Goal: Use online tool/utility: Utilize a website feature to perform a specific function

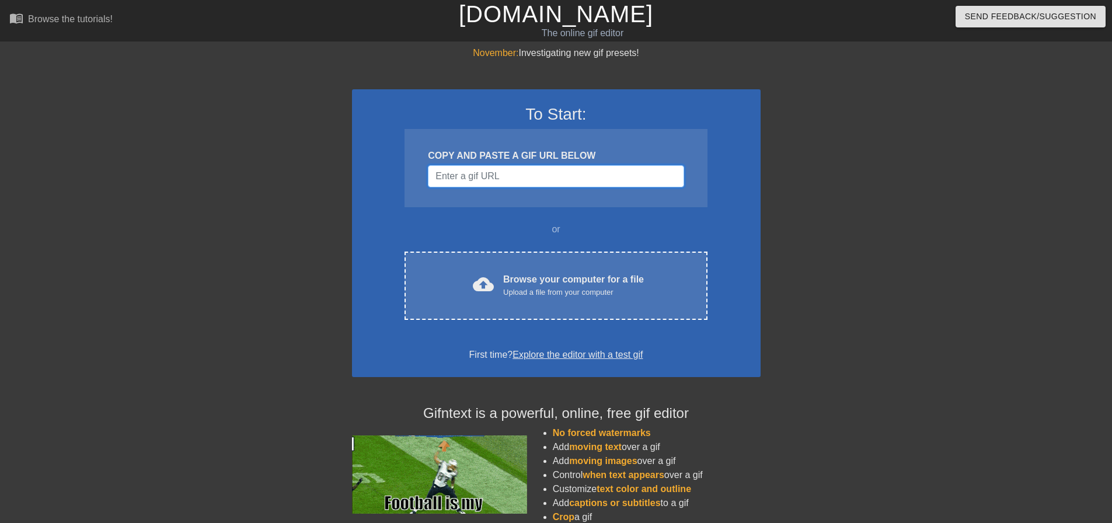
click at [605, 172] on input "Username" at bounding box center [556, 176] width 256 height 22
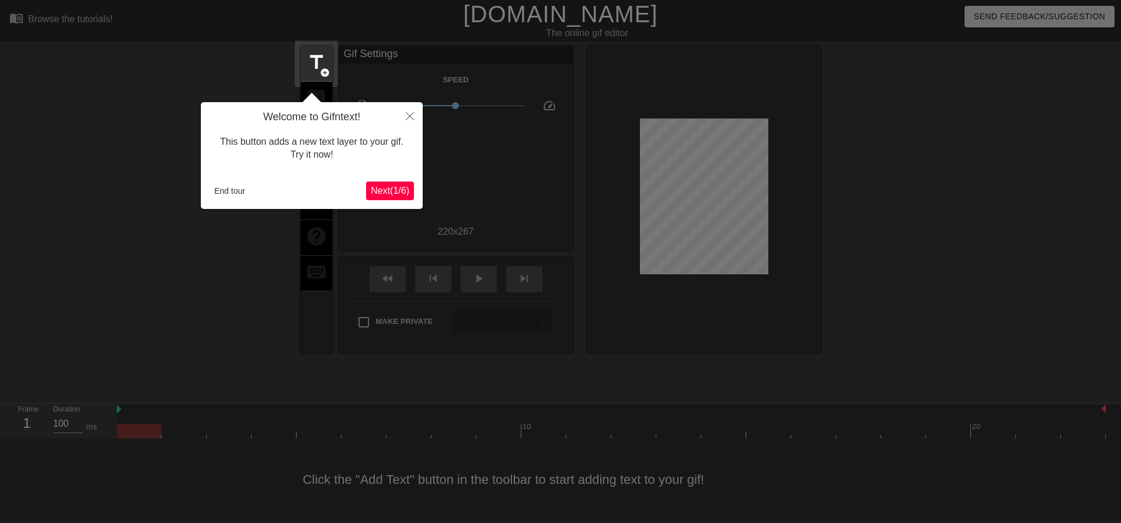
click at [395, 187] on span "Next ( 1 / 6 )" at bounding box center [390, 191] width 39 height 10
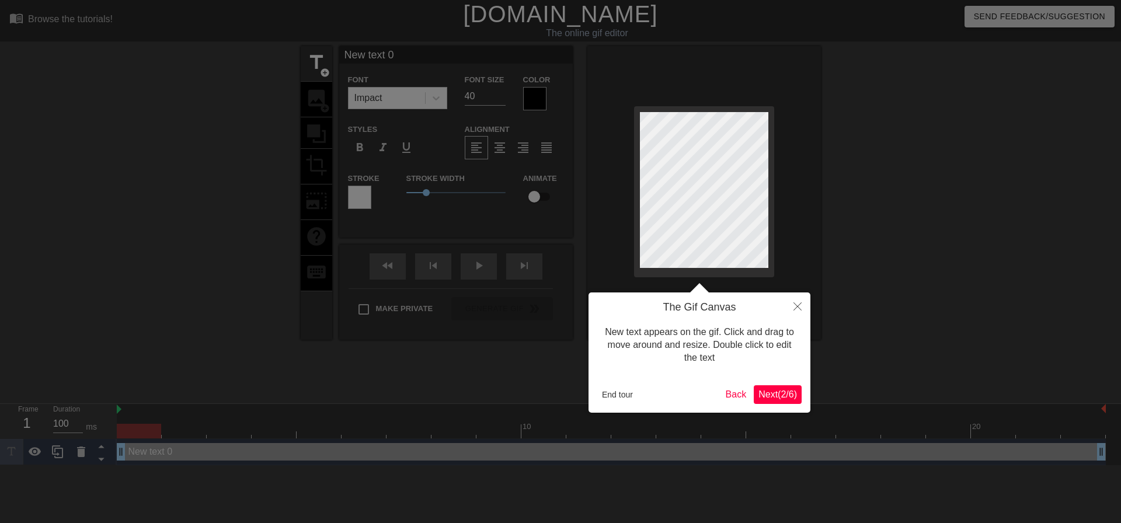
click at [772, 398] on span "Next ( 2 / 6 )" at bounding box center [777, 394] width 39 height 10
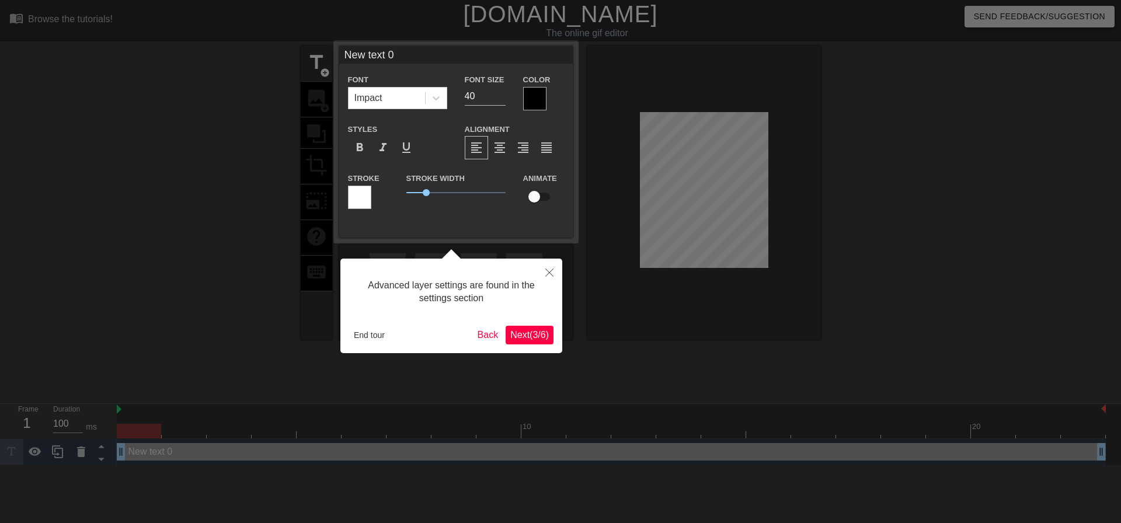
click at [538, 340] on button "Next ( 3 / 6 )" at bounding box center [530, 335] width 48 height 19
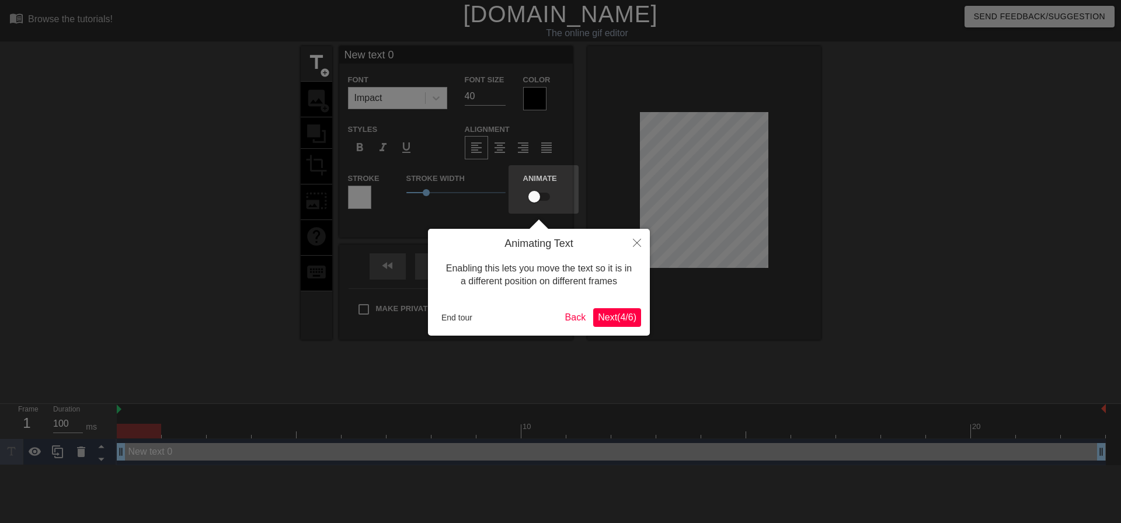
click at [626, 322] on span "Next ( 4 / 6 )" at bounding box center [617, 317] width 39 height 10
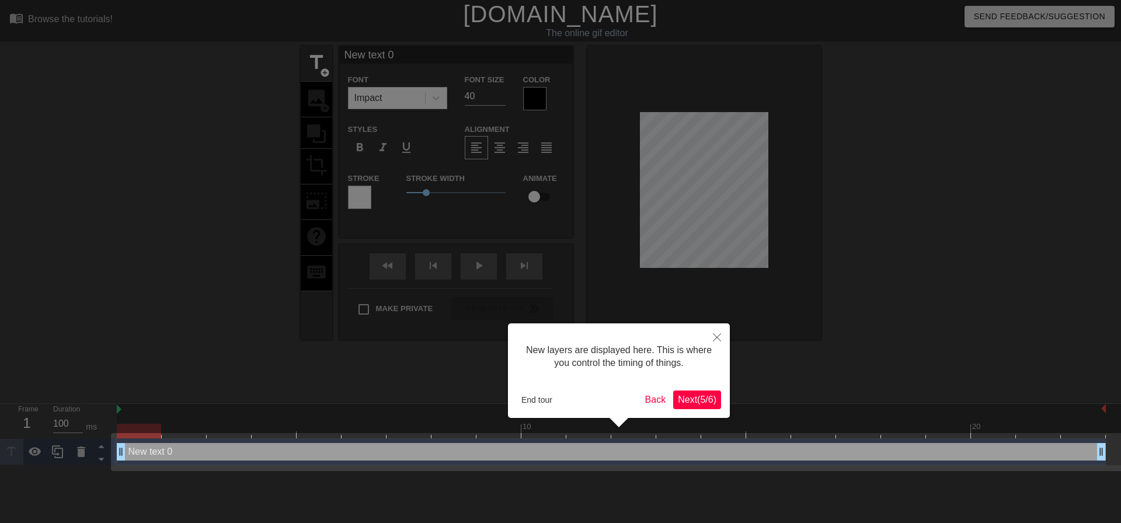
click at [694, 406] on button "Next ( 5 / 6 )" at bounding box center [697, 400] width 48 height 19
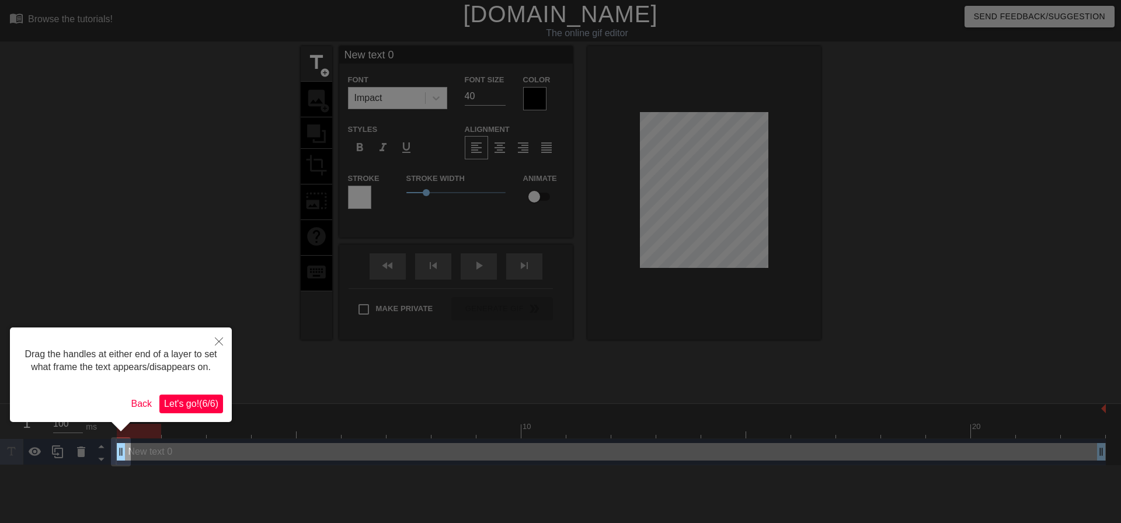
click at [201, 405] on span "Let's go! ( 6 / 6 )" at bounding box center [191, 404] width 54 height 10
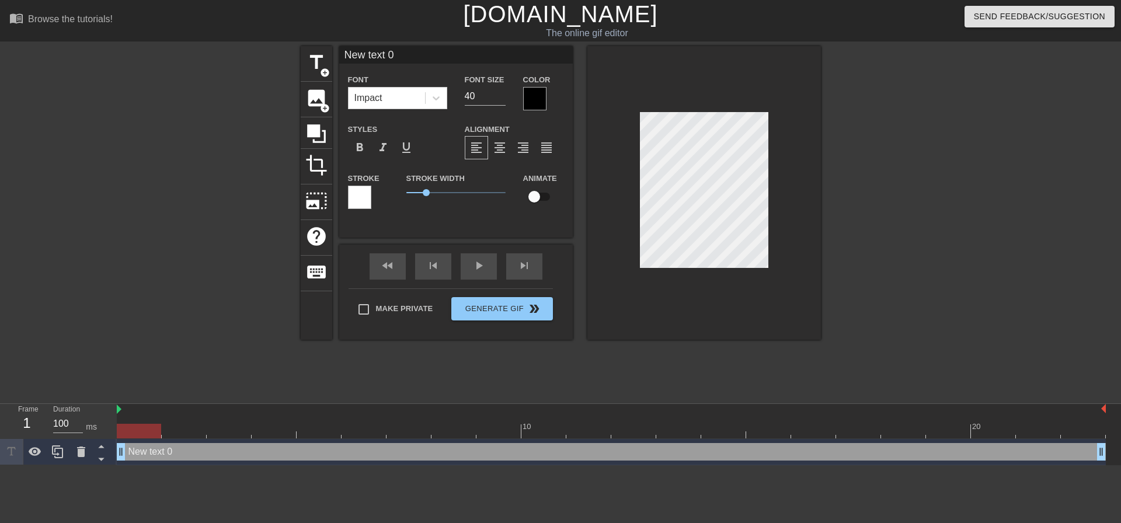
scroll to position [2, 3]
type input "M"
type textarea "M"
type input "ME"
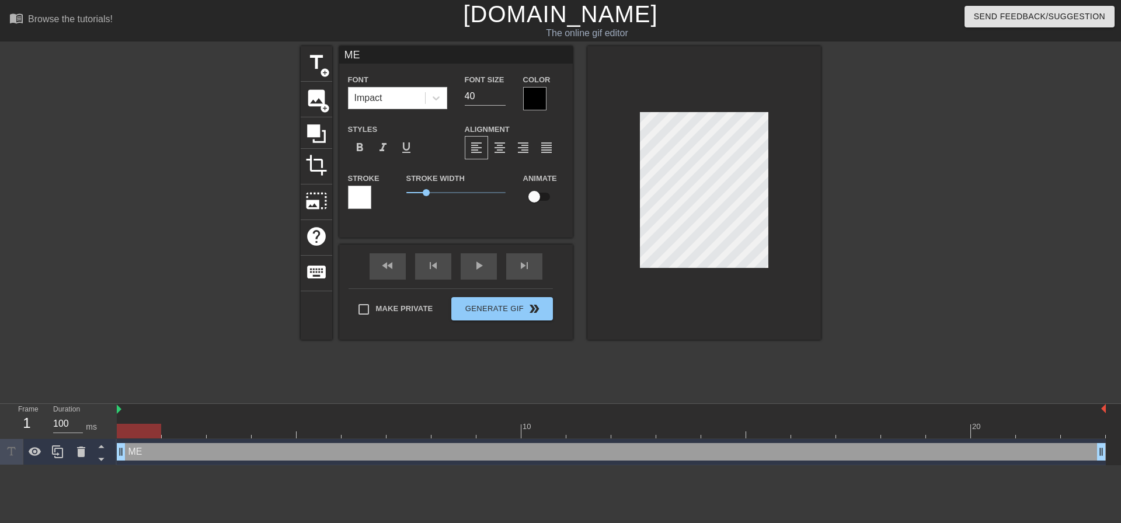
type textarea "ME"
click at [534, 96] on div at bounding box center [534, 98] width 23 height 23
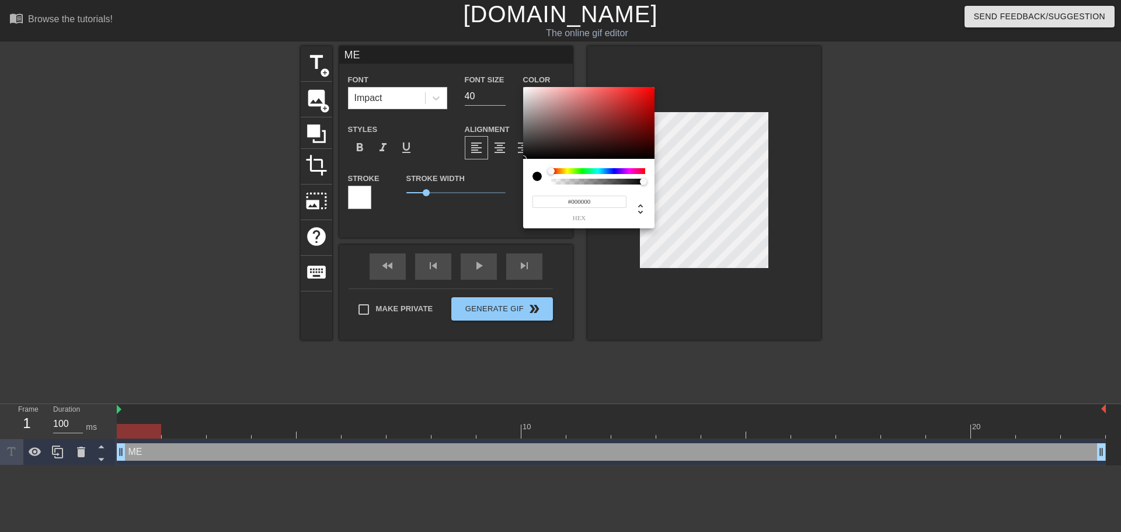
drag, startPoint x: 572, startPoint y: 199, endPoint x: 596, endPoint y: 200, distance: 24.0
click at [596, 200] on input "#000000" at bounding box center [579, 202] width 94 height 12
type input "#ffffff"
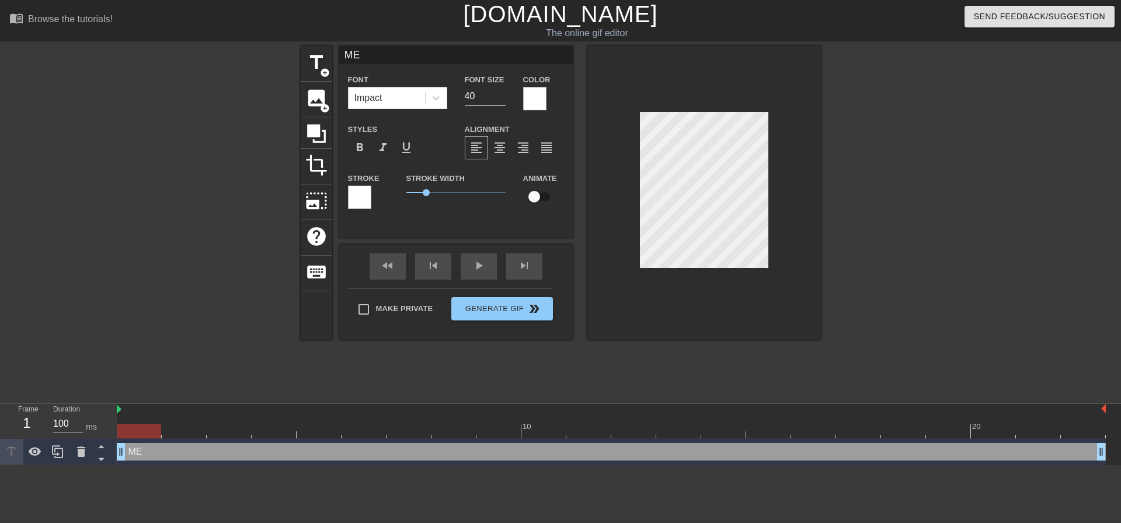
click at [351, 201] on div at bounding box center [359, 197] width 23 height 23
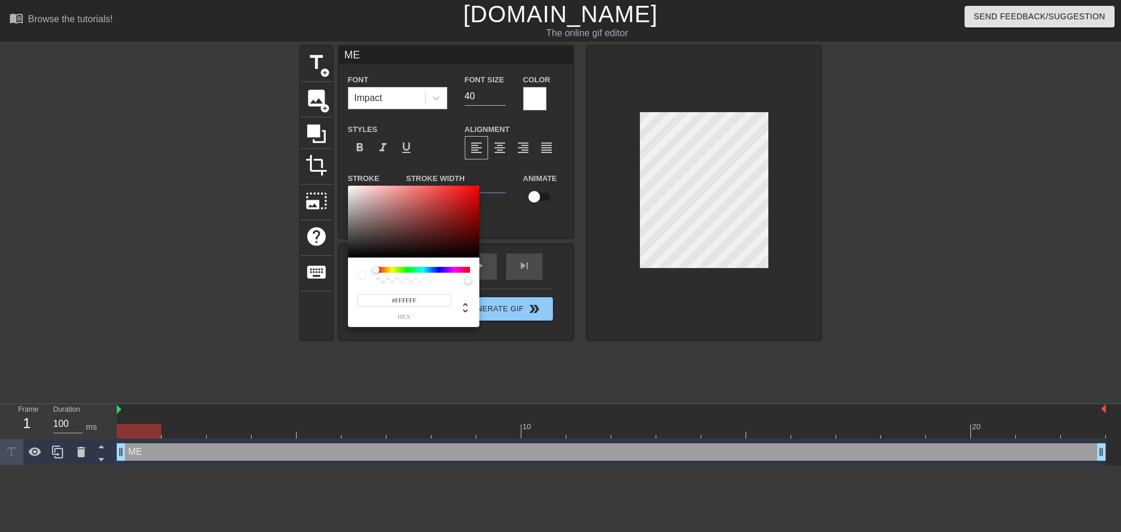
drag, startPoint x: 396, startPoint y: 298, endPoint x: 423, endPoint y: 299, distance: 27.5
click at [423, 299] on input "#FFFFFF" at bounding box center [404, 300] width 94 height 12
type input "#000000"
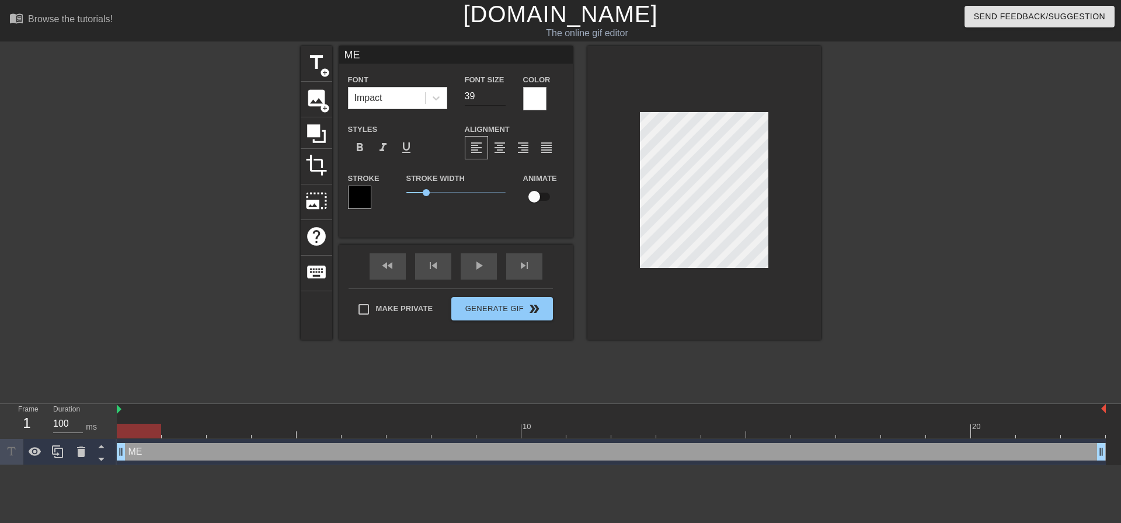
click at [499, 99] on input "39" at bounding box center [485, 96] width 41 height 19
click at [499, 99] on input "38" at bounding box center [485, 96] width 41 height 19
click at [499, 99] on input "37" at bounding box center [485, 96] width 41 height 19
click at [499, 99] on input "36" at bounding box center [485, 96] width 41 height 19
click at [499, 99] on input "35" at bounding box center [485, 96] width 41 height 19
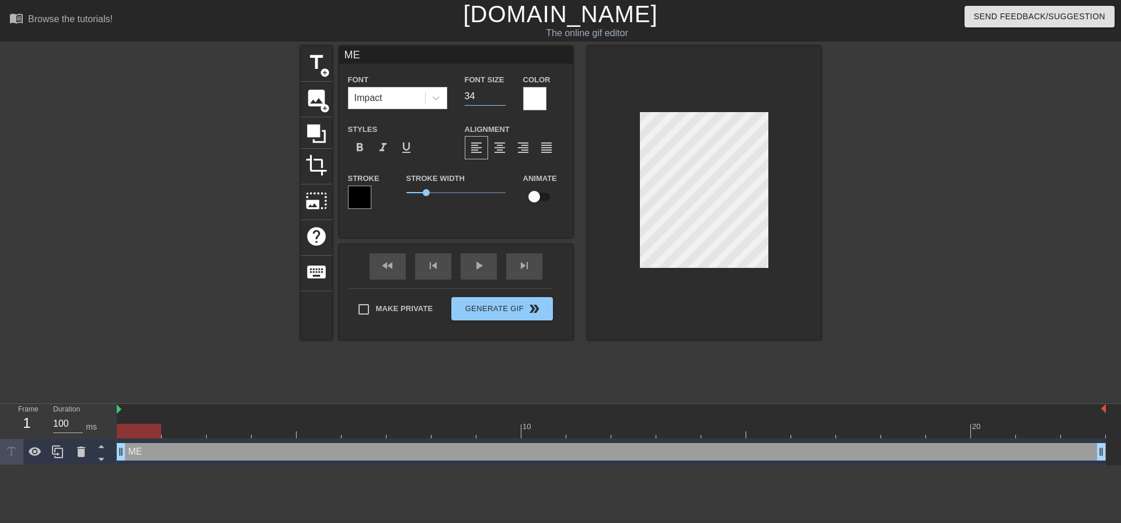
click at [499, 99] on input "34" at bounding box center [485, 96] width 41 height 19
click at [499, 99] on input "33" at bounding box center [485, 96] width 41 height 19
click at [500, 99] on input "32" at bounding box center [485, 96] width 41 height 19
click at [500, 99] on input "31" at bounding box center [485, 96] width 41 height 19
type input "30"
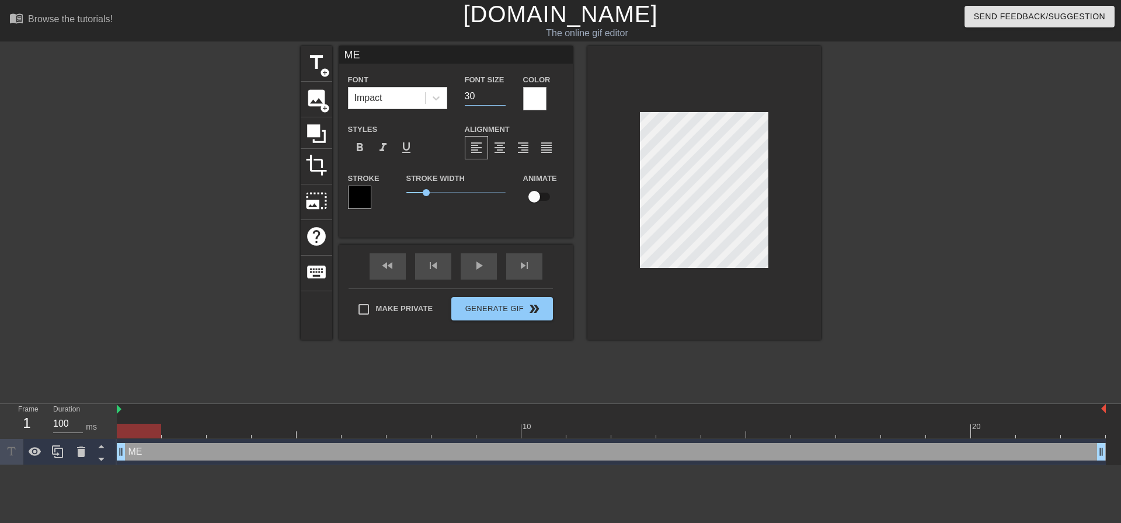
click at [500, 99] on input "30" at bounding box center [485, 96] width 41 height 19
click at [934, 212] on div at bounding box center [922, 221] width 175 height 350
click at [923, 195] on div at bounding box center [922, 221] width 175 height 350
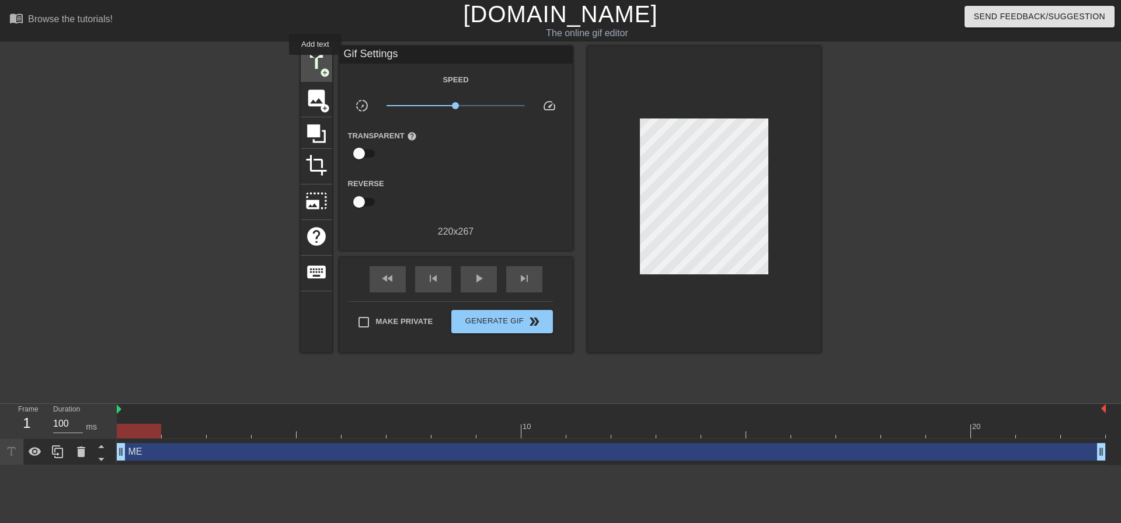
click at [315, 61] on span "title" at bounding box center [316, 62] width 22 height 22
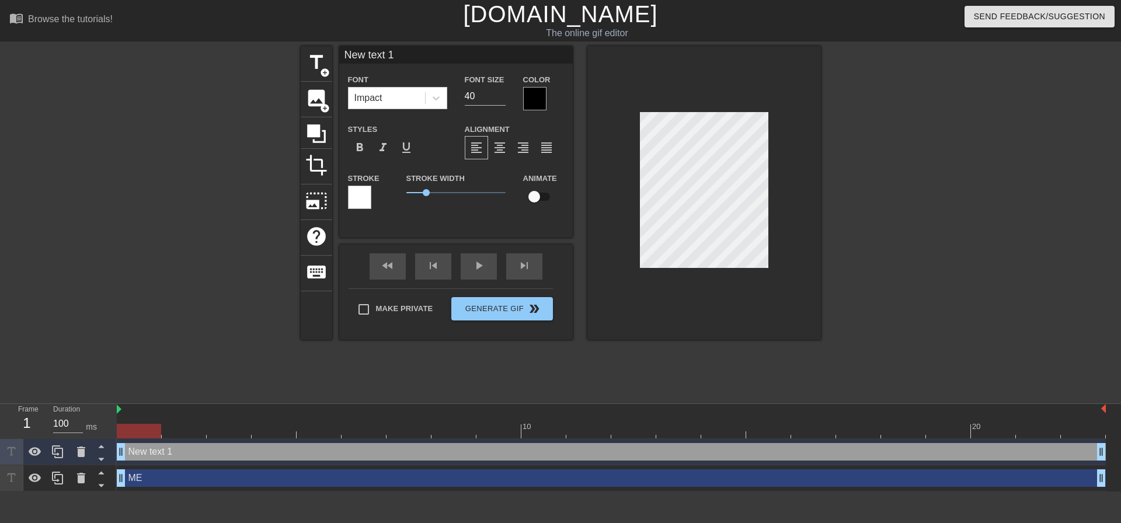
scroll to position [2, 3]
type input "M"
type textarea "M"
type input "Mo"
type textarea "Mo"
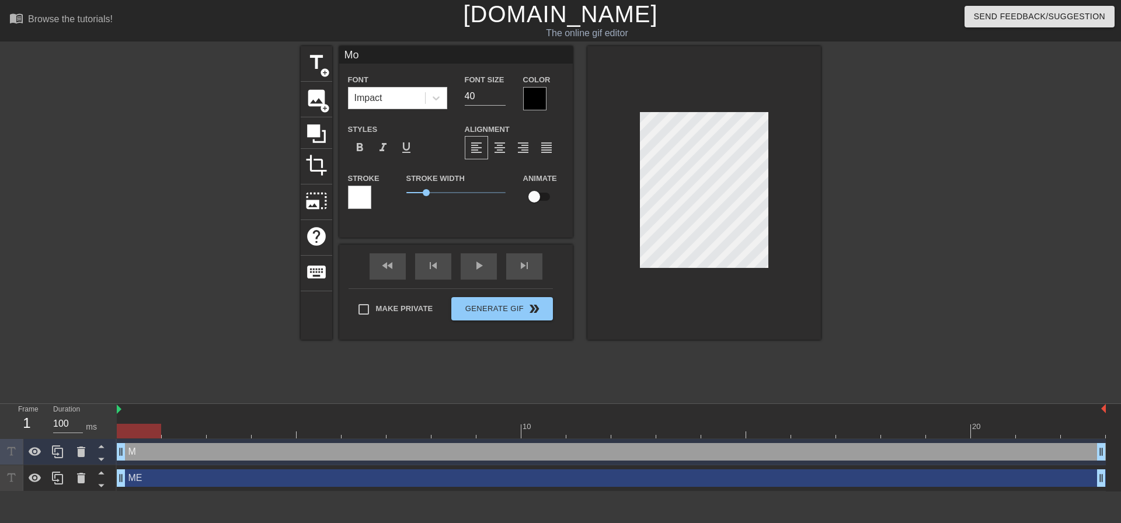
type input "Mon"
type textarea "Mon"
type input "Mond"
type textarea "Mond"
type input "Monda"
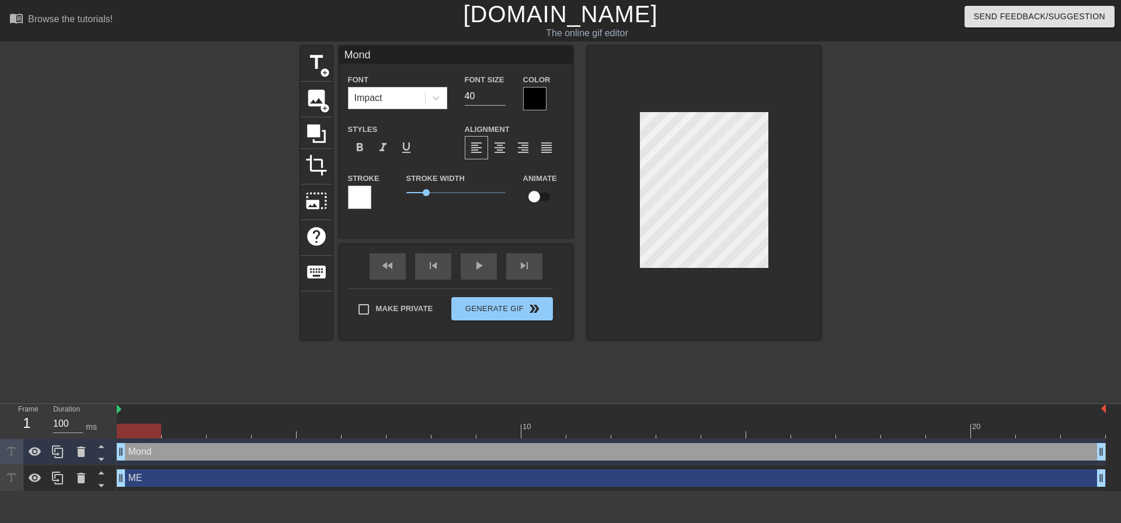
type textarea "Monda"
type input "Monday"
type textarea "Monday"
click at [501, 99] on input "39" at bounding box center [485, 96] width 41 height 19
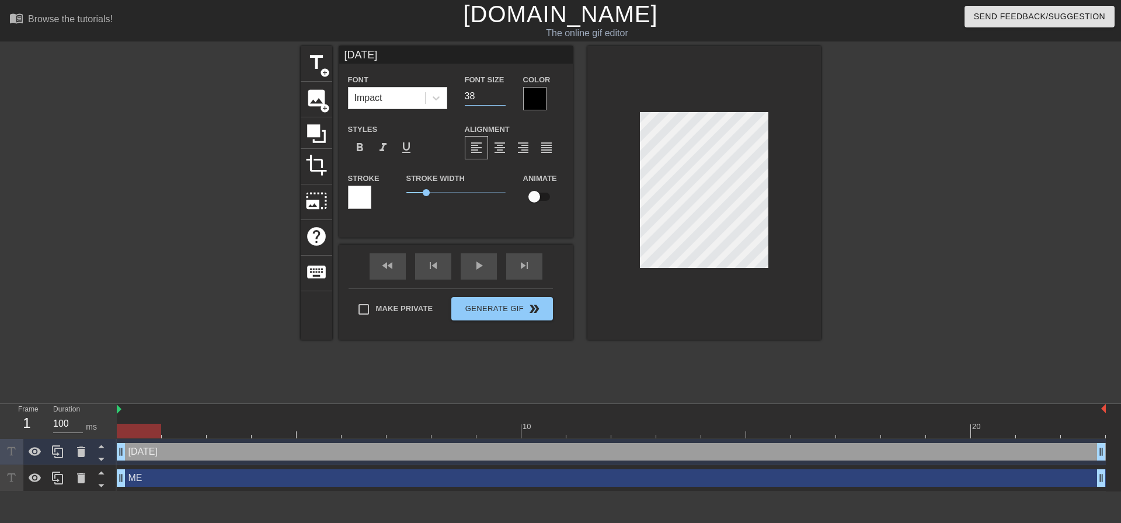
click at [501, 99] on input "38" at bounding box center [485, 96] width 41 height 19
click at [501, 99] on input "37" at bounding box center [485, 96] width 41 height 19
click at [501, 99] on input "36" at bounding box center [485, 96] width 41 height 19
click at [502, 99] on input "35" at bounding box center [485, 96] width 41 height 19
click at [502, 99] on input "34" at bounding box center [485, 96] width 41 height 19
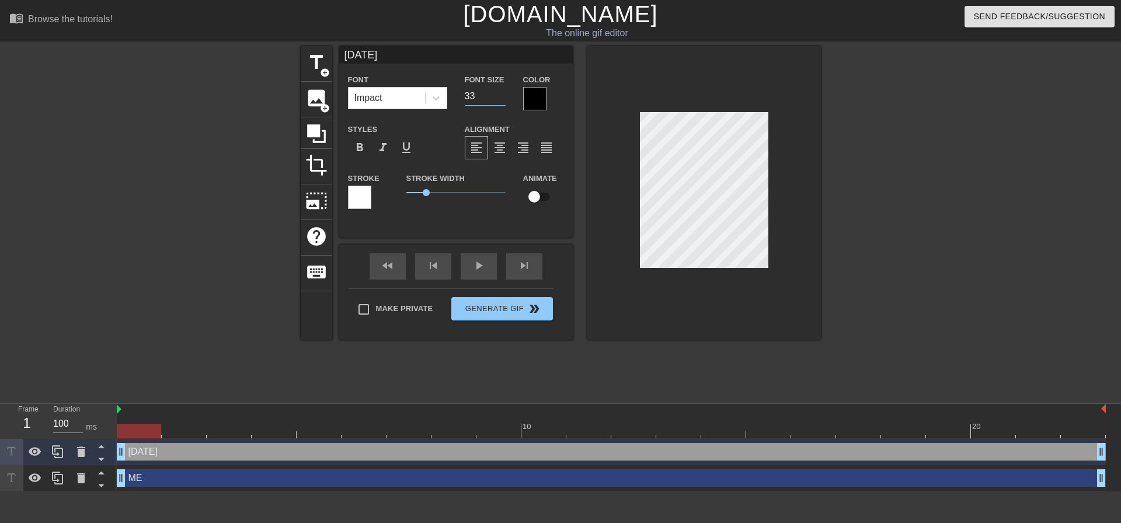
click at [502, 99] on input "33" at bounding box center [485, 96] width 41 height 19
click at [502, 99] on input "32" at bounding box center [485, 96] width 41 height 19
click at [502, 99] on input "30" at bounding box center [485, 96] width 41 height 19
click at [502, 99] on input "29" at bounding box center [485, 96] width 41 height 19
type input "30"
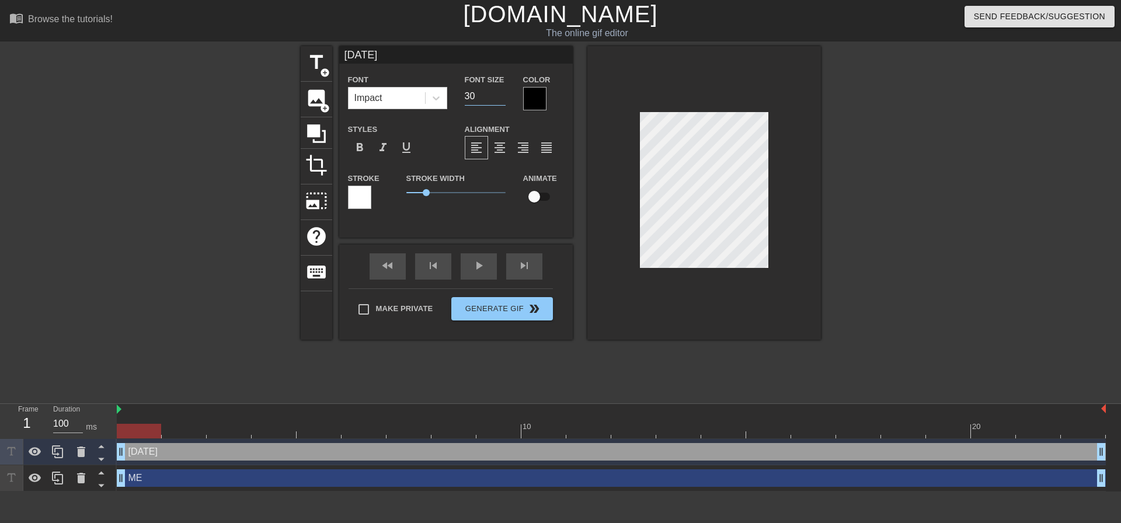
click at [502, 93] on input "30" at bounding box center [485, 96] width 41 height 19
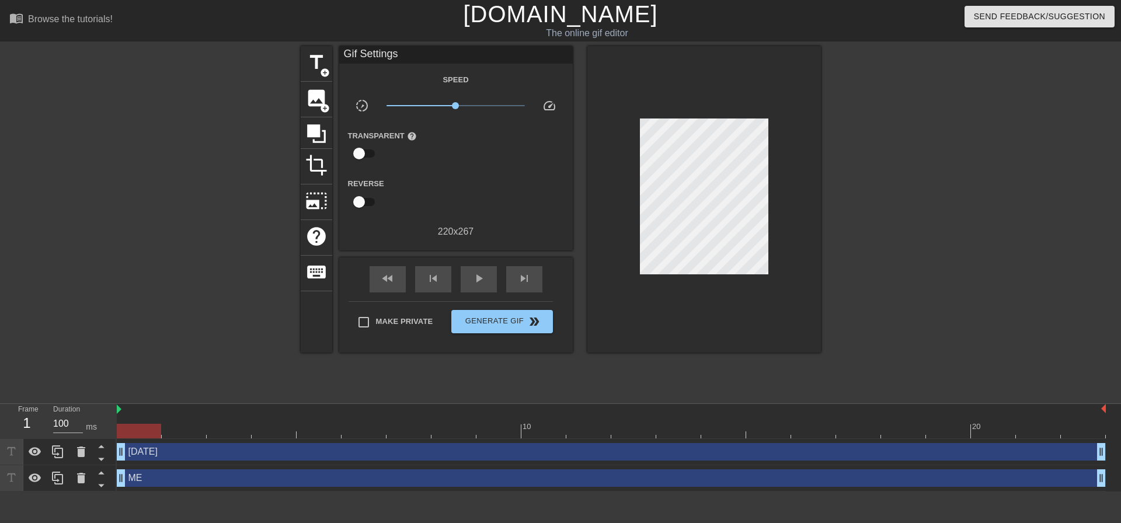
click at [877, 186] on div at bounding box center [922, 221] width 175 height 350
click at [851, 187] on div at bounding box center [922, 221] width 175 height 350
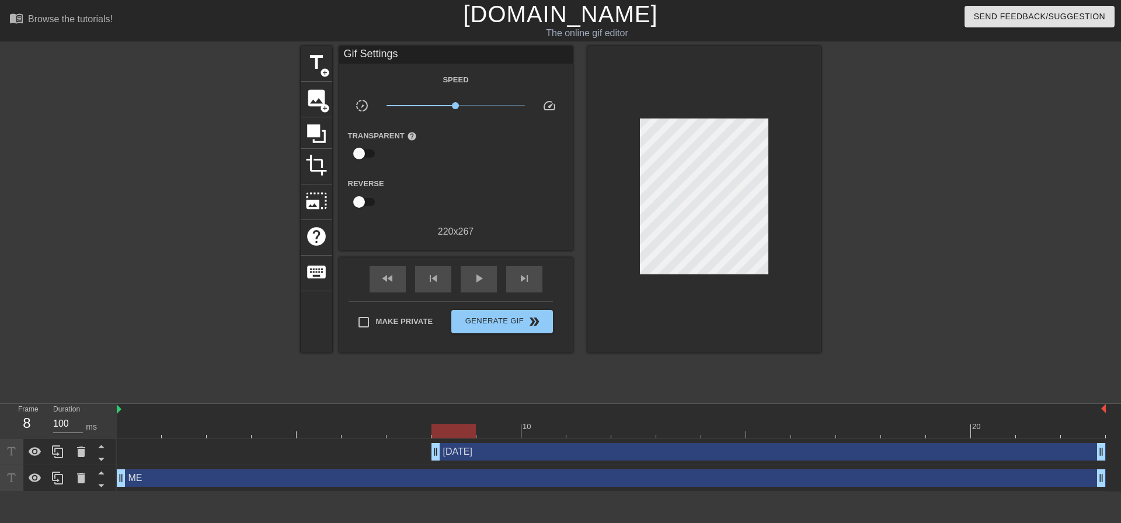
drag, startPoint x: 123, startPoint y: 453, endPoint x: 436, endPoint y: 455, distance: 313.5
drag, startPoint x: 1104, startPoint y: 479, endPoint x: 1120, endPoint y: 496, distance: 24.0
click at [1111, 492] on html "menu_book Browse the tutorials! Gifntext.com The online gif editor Send Feedbac…" at bounding box center [560, 246] width 1121 height 492
click at [529, 319] on span "double_arrow" at bounding box center [534, 322] width 14 height 14
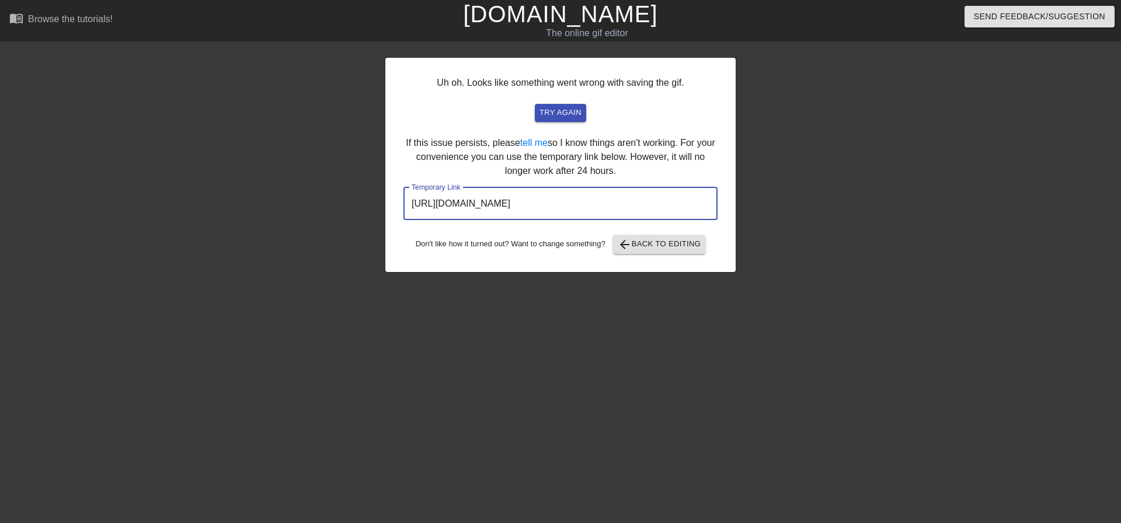
drag, startPoint x: 672, startPoint y: 206, endPoint x: 402, endPoint y: 212, distance: 270.9
click at [402, 212] on div "Uh oh. Looks like something went wrong with saving the gif. try again If this i…" at bounding box center [560, 165] width 350 height 214
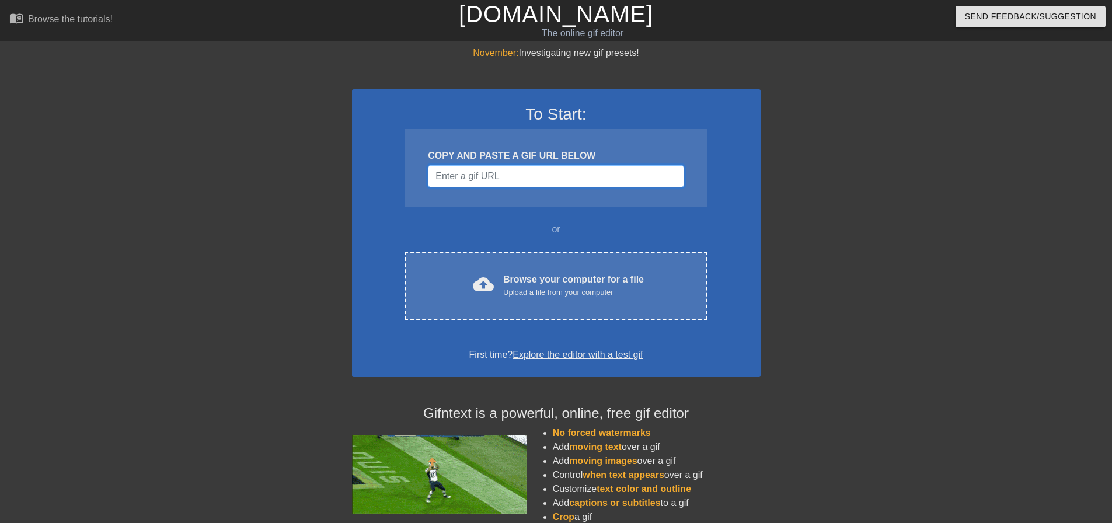
click at [571, 180] on input "Username" at bounding box center [556, 176] width 256 height 22
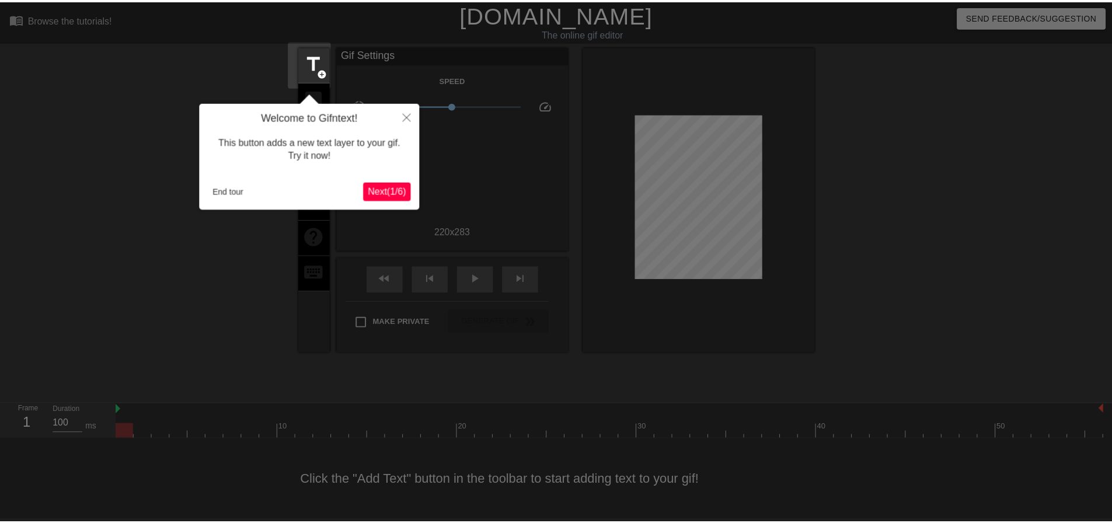
scroll to position [6, 0]
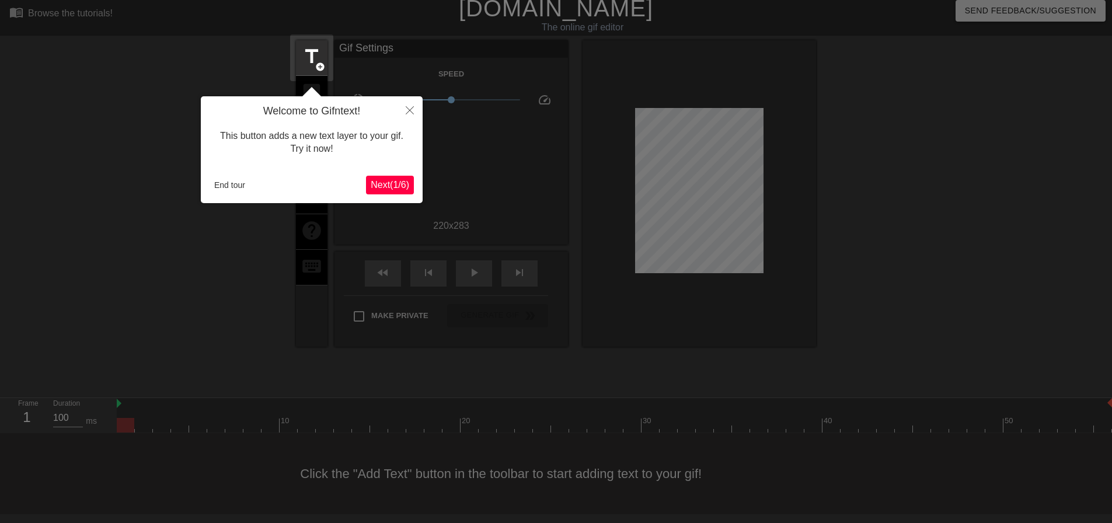
click at [398, 187] on span "Next ( 1 / 6 )" at bounding box center [390, 185] width 39 height 10
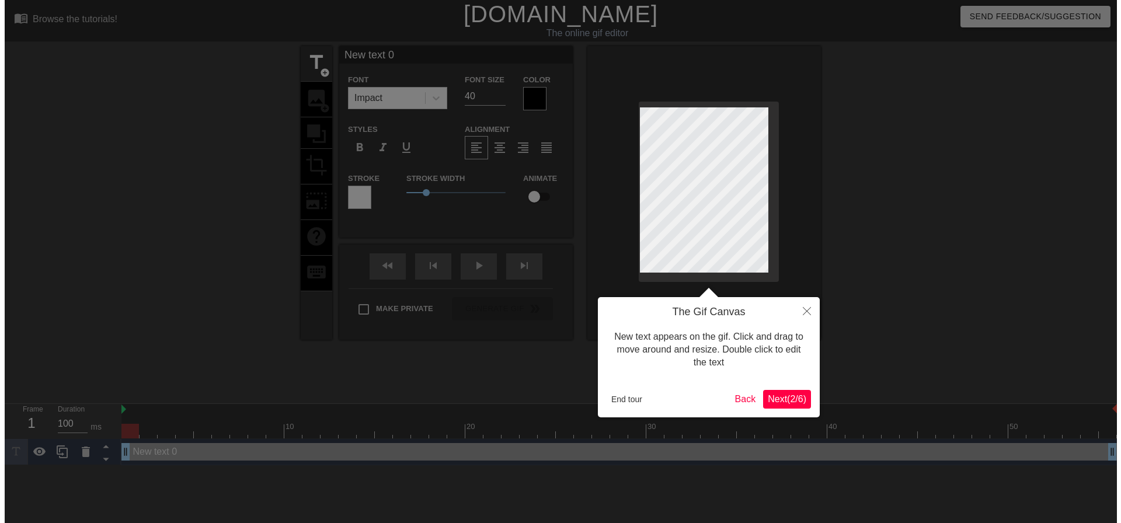
scroll to position [0, 0]
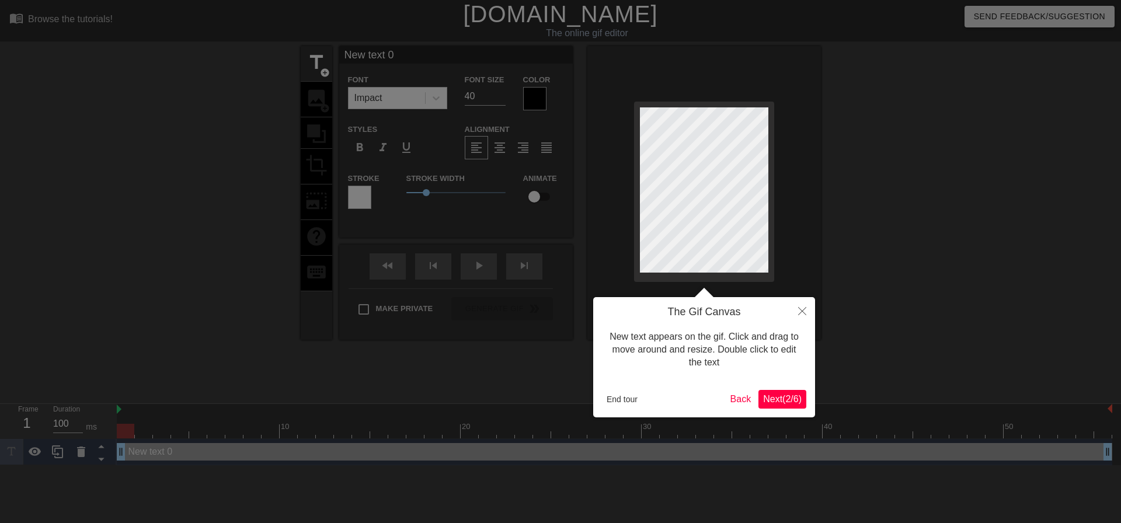
click at [775, 406] on button "Next ( 2 / 6 )" at bounding box center [782, 399] width 48 height 19
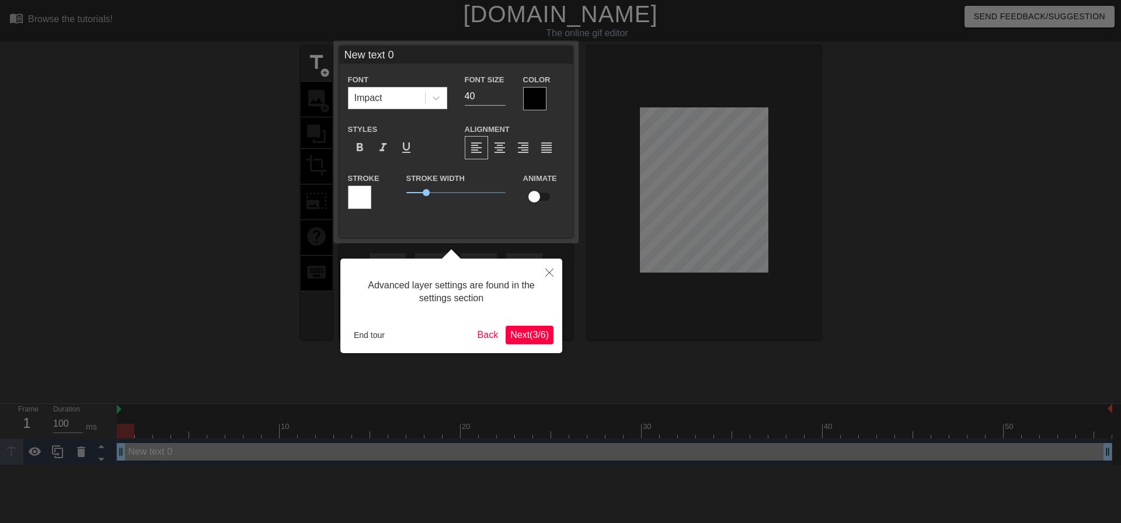
click at [521, 338] on span "Next ( 3 / 6 )" at bounding box center [529, 335] width 39 height 10
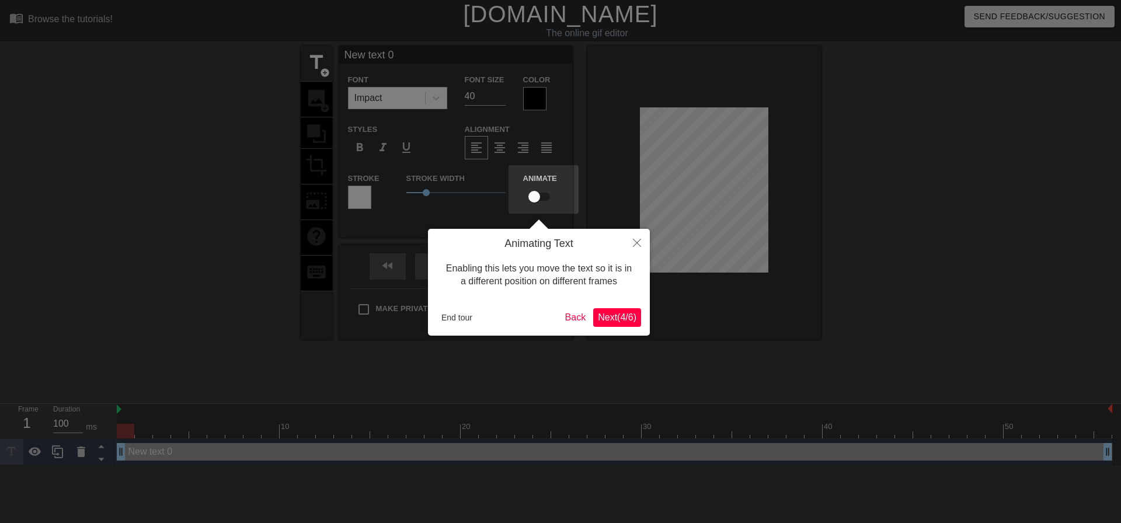
click at [623, 318] on span "Next ( 4 / 6 )" at bounding box center [617, 317] width 39 height 10
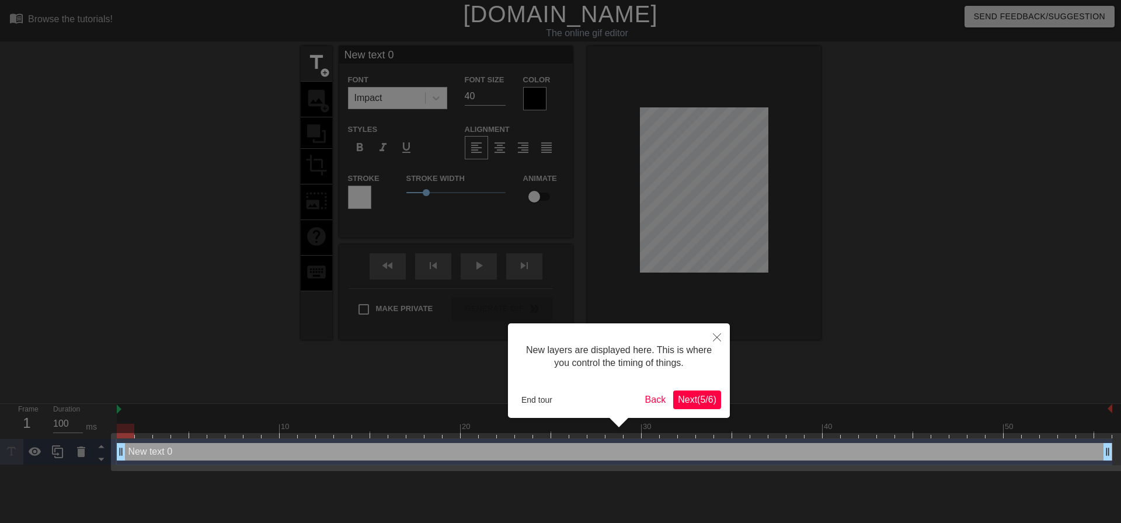
click at [704, 402] on span "Next ( 5 / 6 )" at bounding box center [697, 400] width 39 height 10
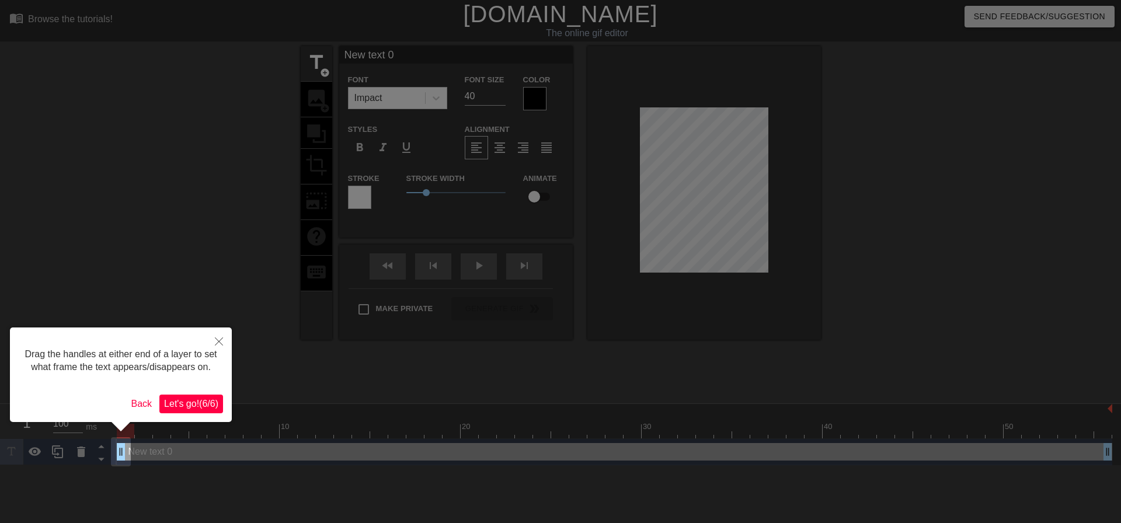
click at [211, 404] on span "Let's go! ( 6 / 6 )" at bounding box center [191, 404] width 54 height 10
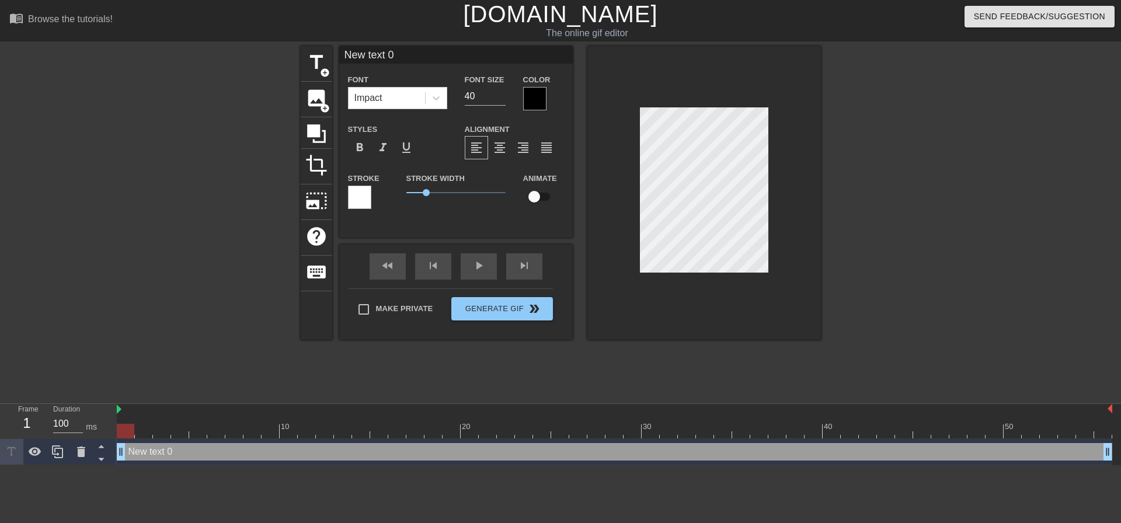
scroll to position [2, 3]
type input "T"
type textarea "T"
type input "Th"
type textarea "Th"
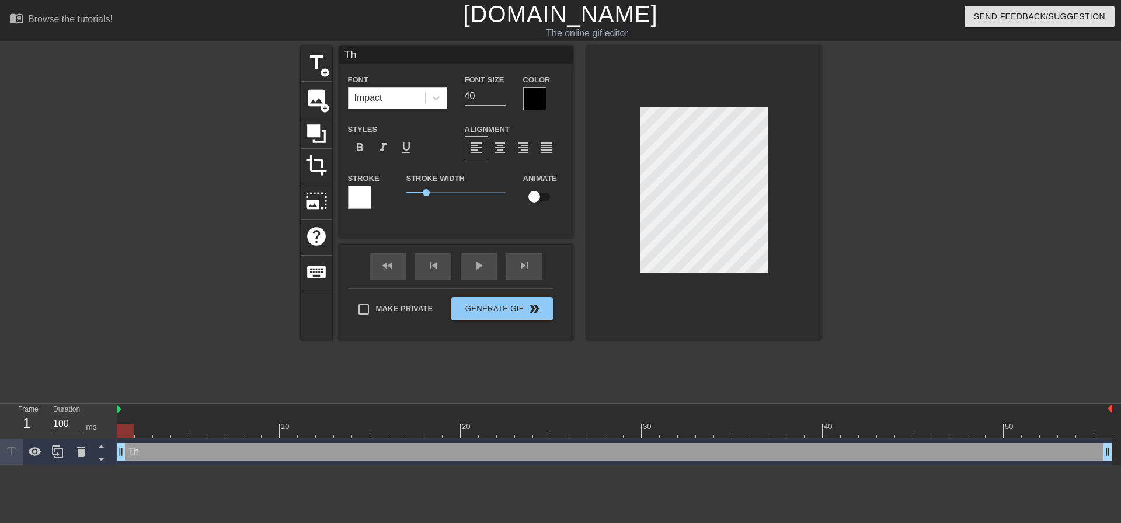
type input "The"
type textarea "The"
type input "The"
type textarea "The"
type input "The W"
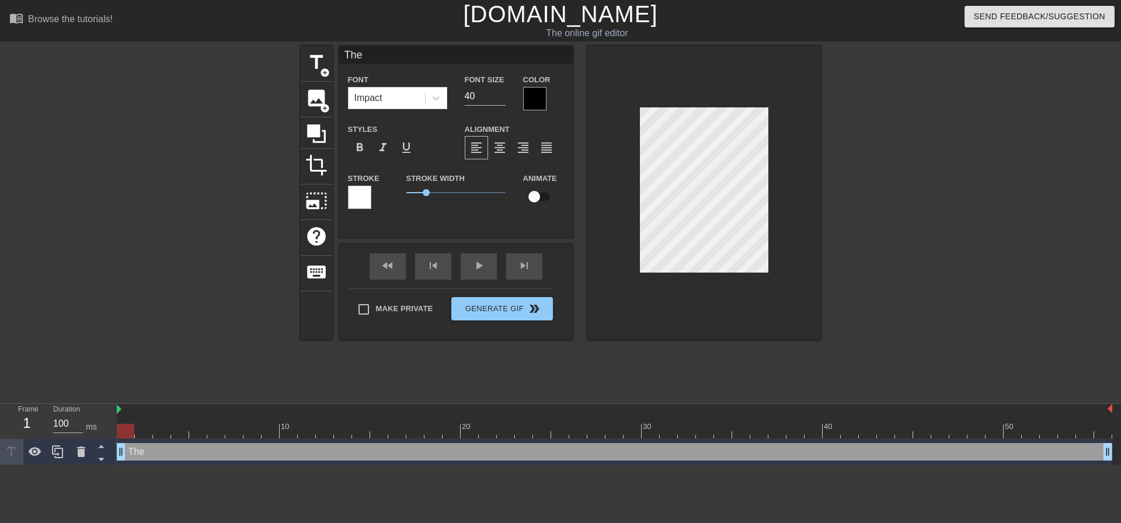
type textarea "The W"
type input "The We"
type textarea "The We"
type input "The Wee"
type textarea "The Wee"
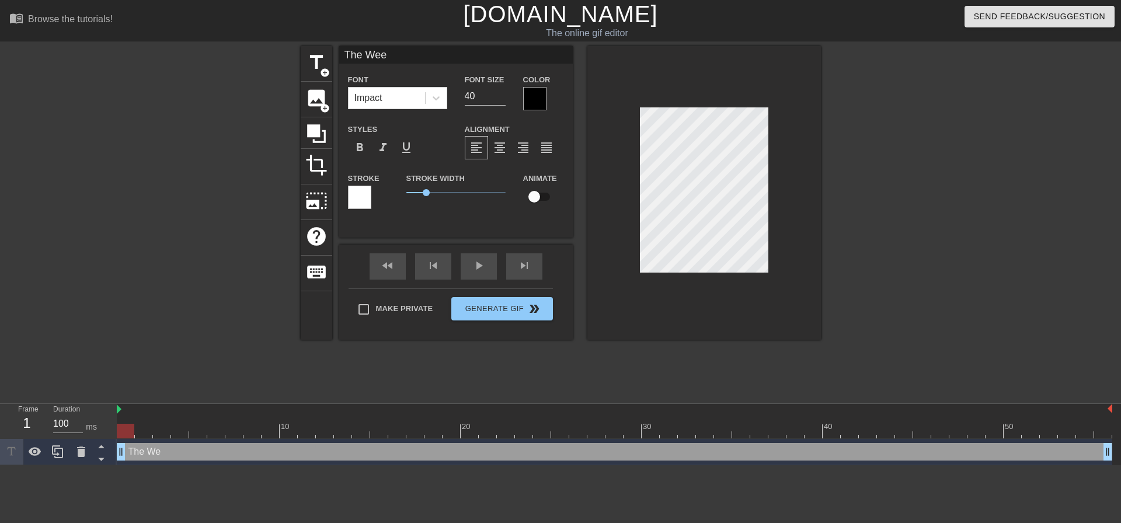
type input "The Week"
type textarea "The Week"
type input "The Weeke"
type textarea "The Weeke"
type input "The Weeken"
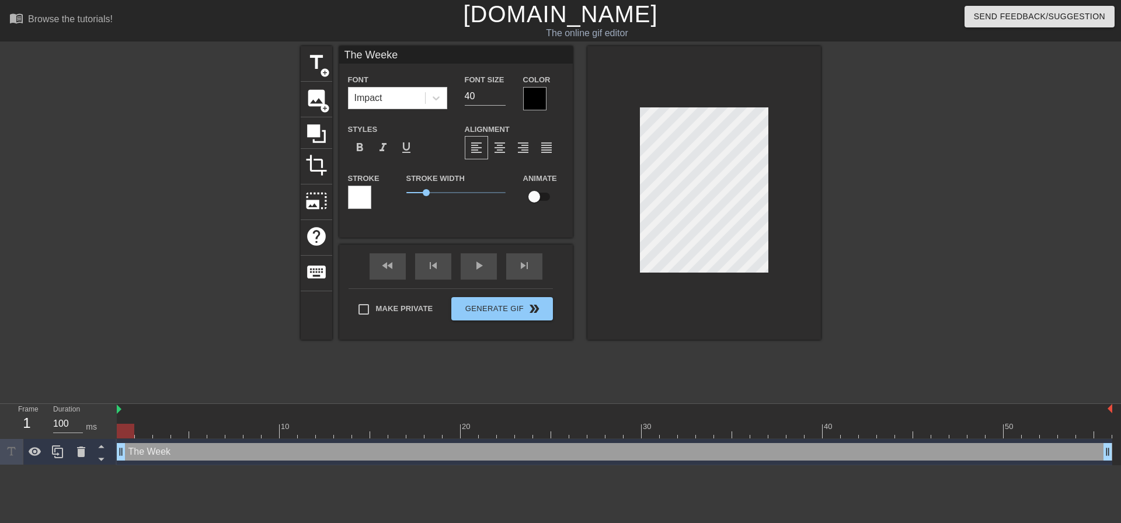
type textarea "The Weeken"
type input "The Weekend"
type textarea "The Weekend"
click at [499, 100] on input "39" at bounding box center [485, 96] width 41 height 19
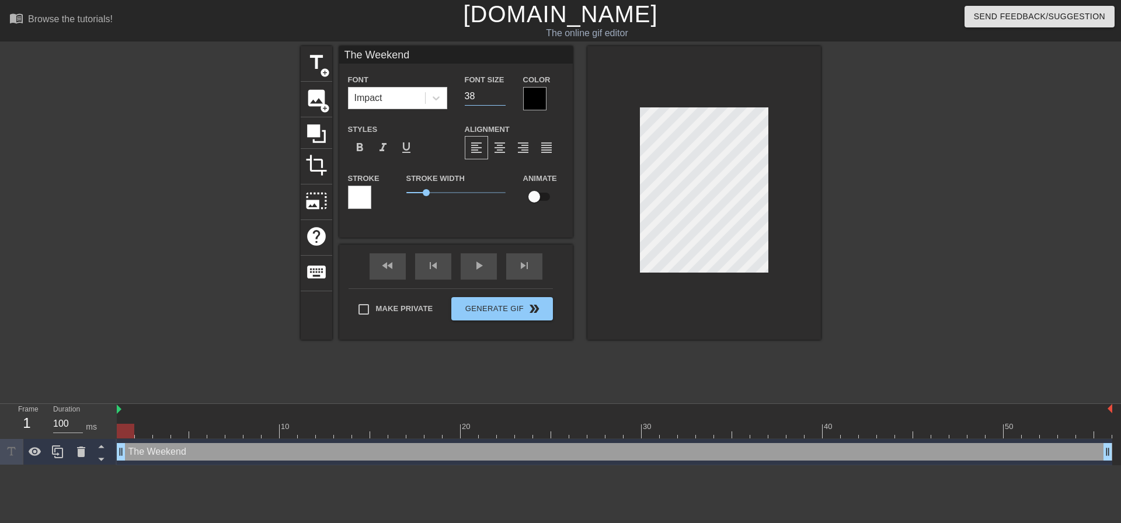
click at [499, 100] on input "38" at bounding box center [485, 96] width 41 height 19
click at [499, 100] on input "37" at bounding box center [485, 96] width 41 height 19
click at [499, 100] on input "36" at bounding box center [485, 96] width 41 height 19
click at [499, 100] on input "35" at bounding box center [485, 96] width 41 height 19
click at [499, 100] on input "34" at bounding box center [485, 96] width 41 height 19
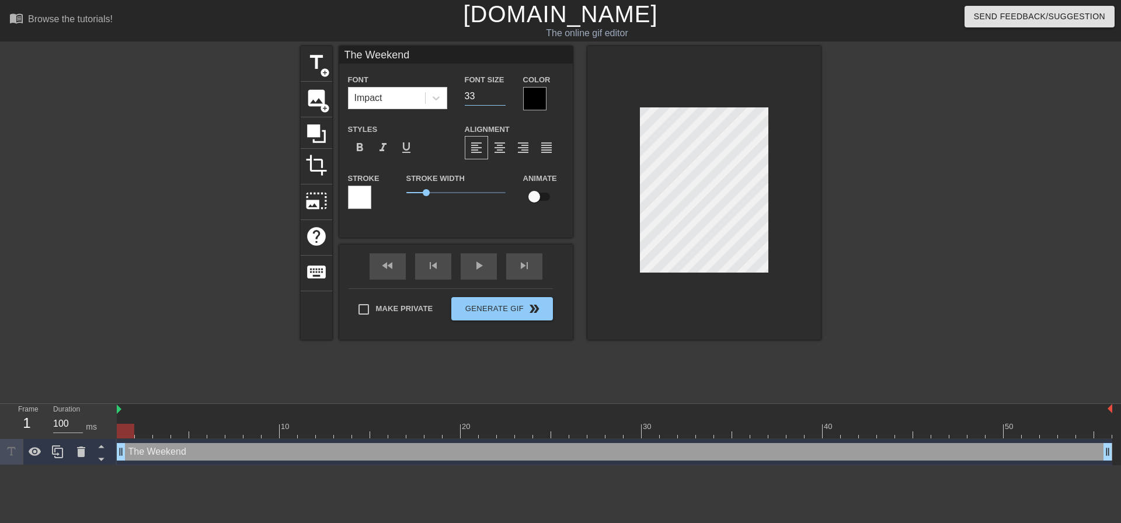
click at [499, 100] on input "33" at bounding box center [485, 96] width 41 height 19
click at [499, 100] on input "32" at bounding box center [485, 96] width 41 height 19
click at [499, 100] on input "31" at bounding box center [485, 96] width 41 height 19
click at [499, 100] on input "30" at bounding box center [485, 96] width 41 height 19
click at [499, 100] on input "29" at bounding box center [485, 96] width 41 height 19
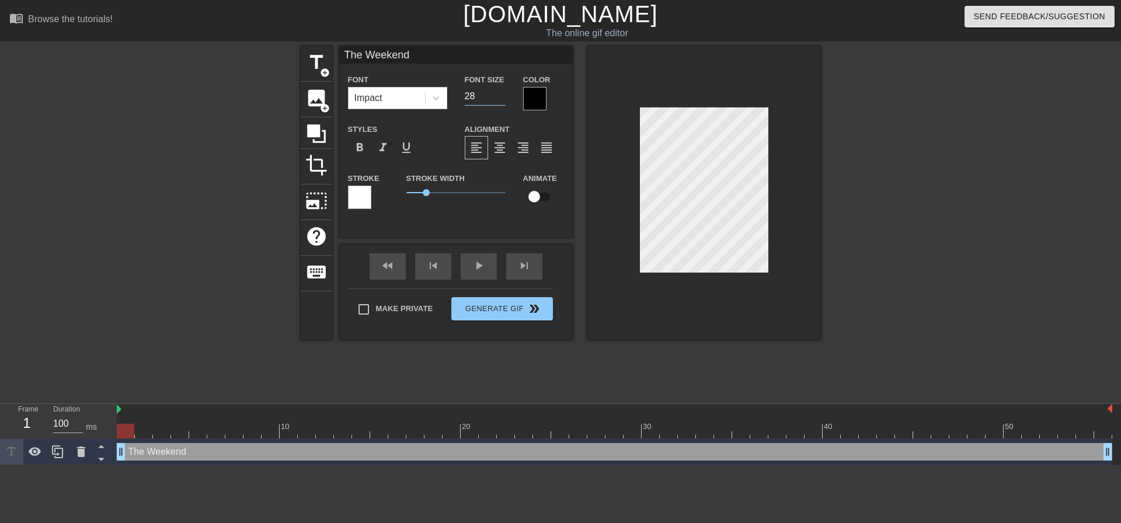
click at [499, 100] on input "28" at bounding box center [485, 96] width 41 height 19
click at [499, 100] on input "27" at bounding box center [485, 96] width 41 height 19
click at [499, 100] on input "26" at bounding box center [485, 96] width 41 height 19
type input "25"
click at [499, 100] on input "25" at bounding box center [485, 96] width 41 height 19
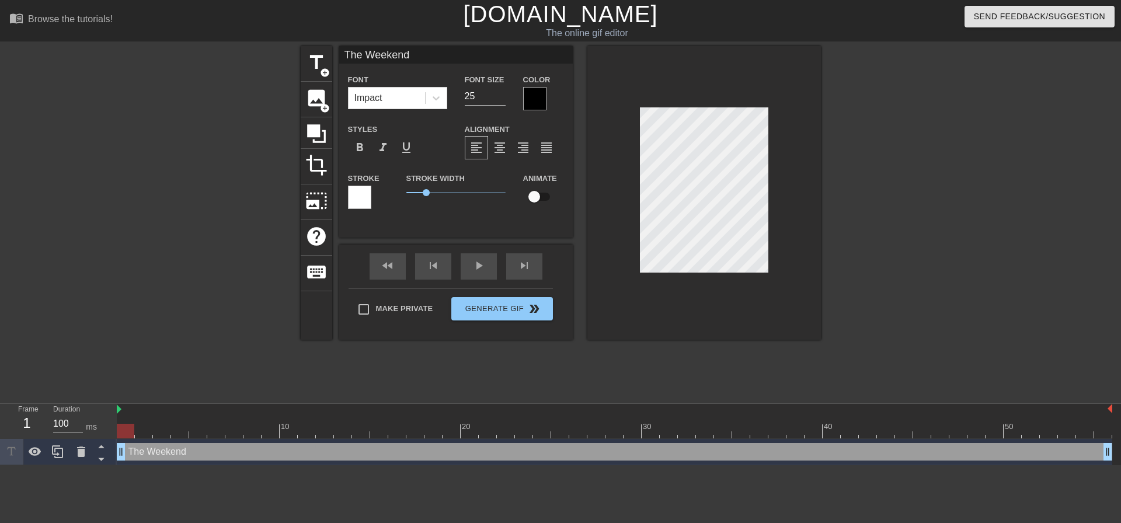
click at [912, 201] on div at bounding box center [922, 221] width 175 height 350
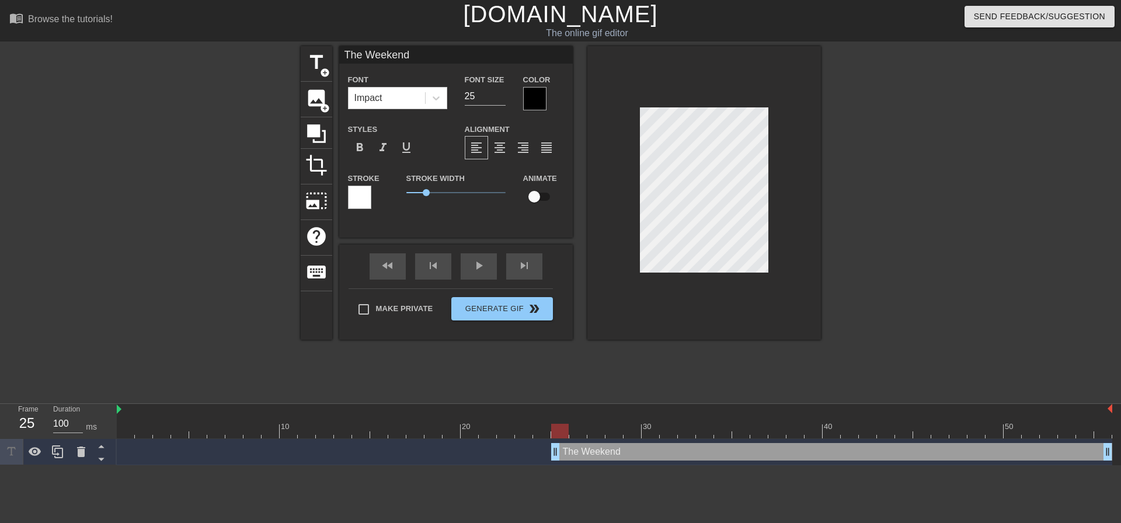
drag, startPoint x: 121, startPoint y: 451, endPoint x: 552, endPoint y: 465, distance: 430.5
click at [552, 465] on html "menu_book Browse the tutorials! [DOMAIN_NAME] The online gif editor Send Feedba…" at bounding box center [560, 232] width 1121 height 465
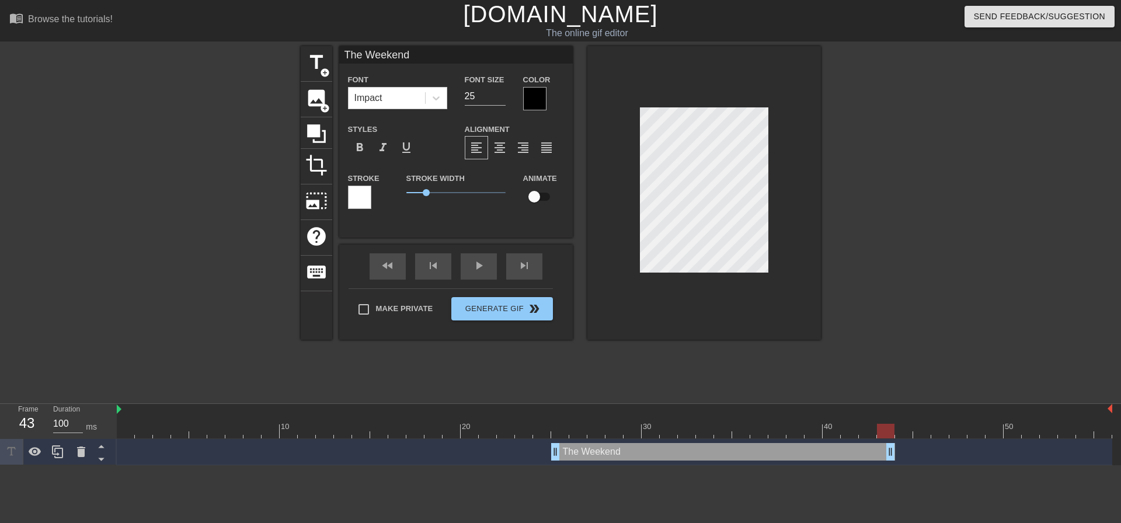
drag, startPoint x: 1106, startPoint y: 454, endPoint x: 895, endPoint y: 468, distance: 210.6
click at [895, 465] on html "menu_book Browse the tutorials! [DOMAIN_NAME] The online gif editor Send Feedba…" at bounding box center [560, 232] width 1121 height 465
click at [320, 57] on span "title" at bounding box center [316, 62] width 22 height 22
type input "New text 1"
type input "40"
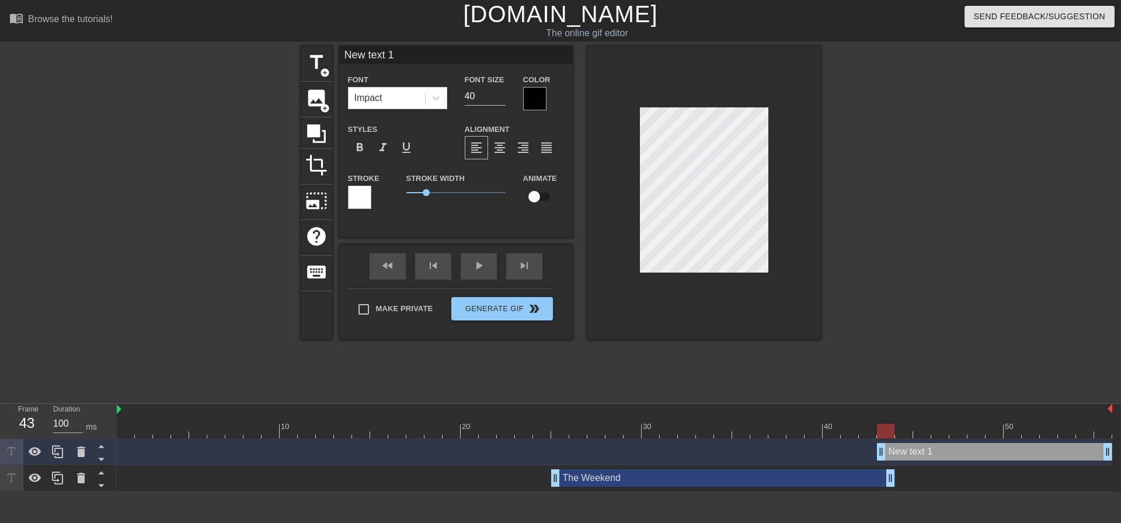
scroll to position [2, 3]
type input "R"
type textarea "R"
type input "Re"
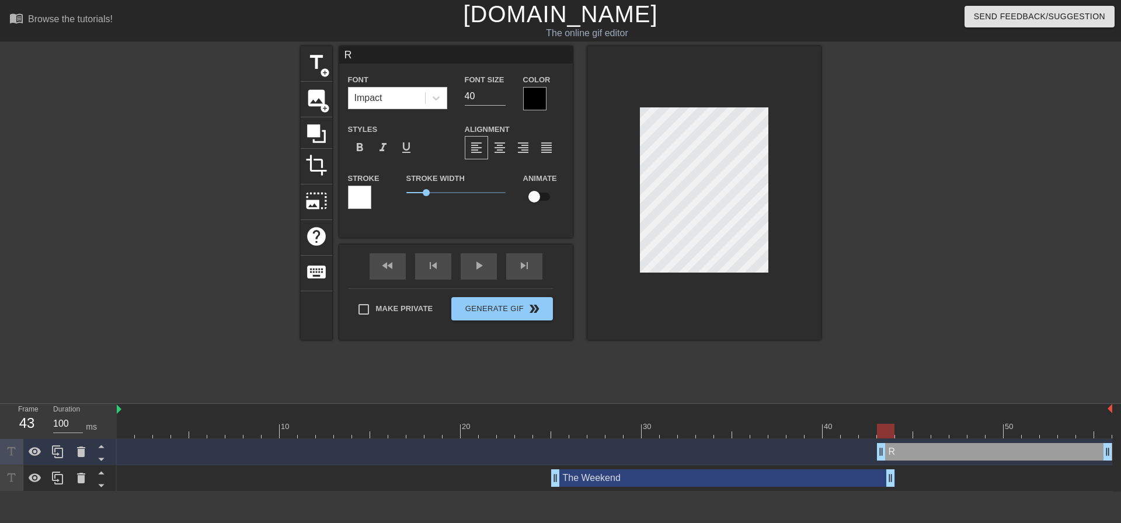
type textarea "Re"
type input "Ren"
type textarea "Ren"
type input "Rent"
type textarea "Rent"
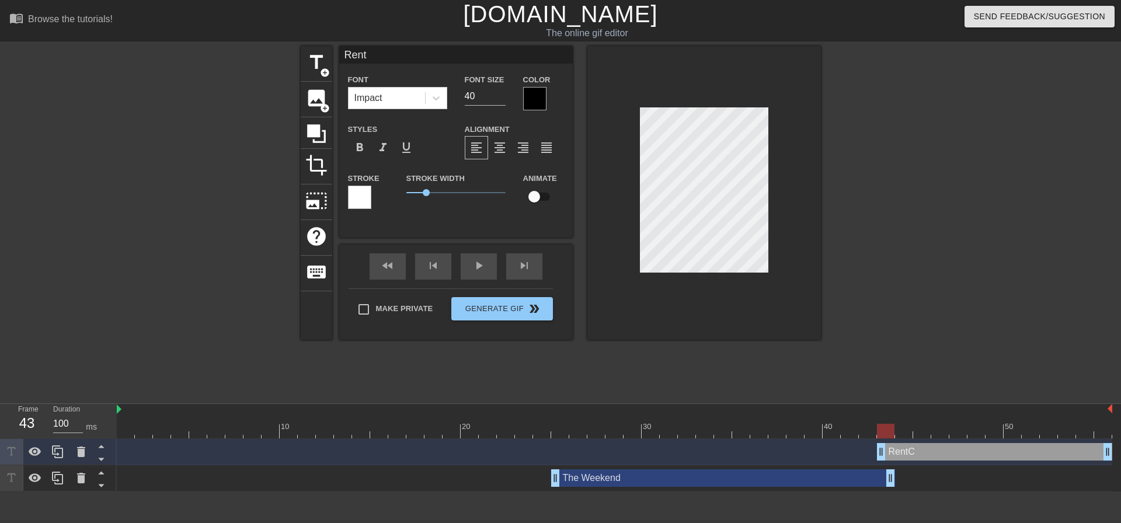
type input "RentC"
type textarea "RentC"
type input "RentCa"
type textarea "RentCa"
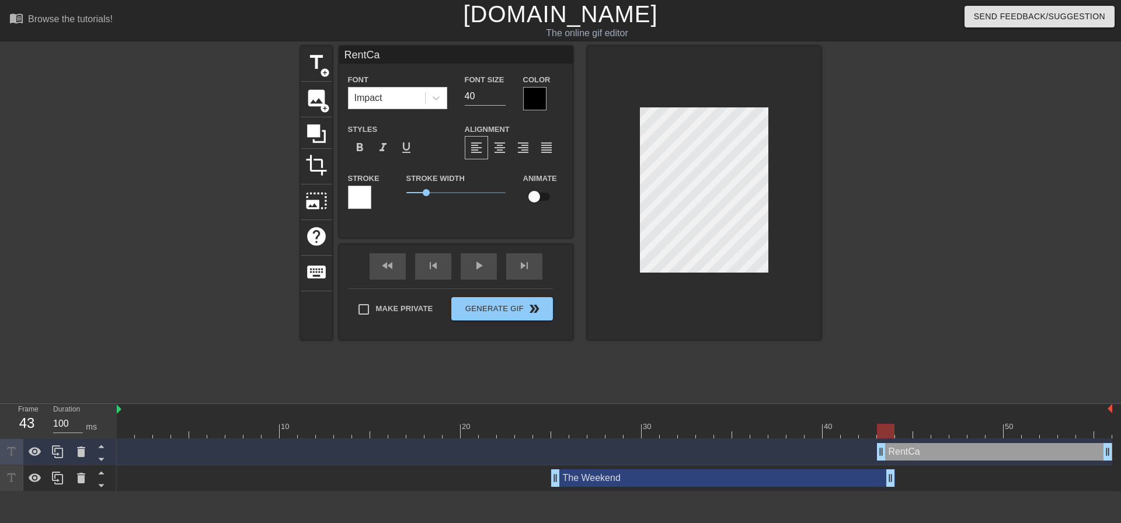
type input "RentCaf"
type textarea "RentCaf"
type input "RentCafe"
type textarea "RentCafe"
click at [536, 103] on div at bounding box center [534, 98] width 23 height 23
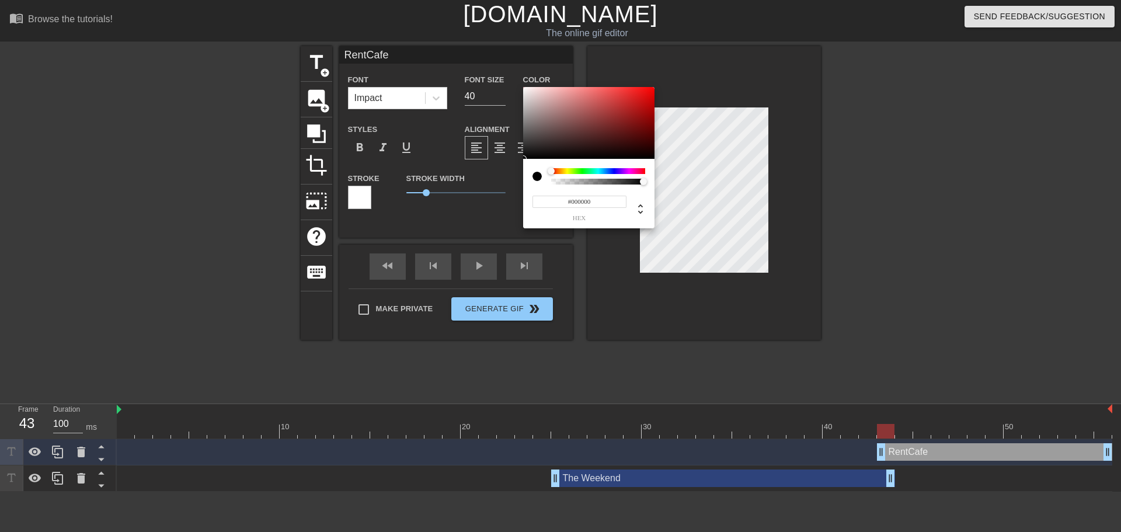
drag, startPoint x: 572, startPoint y: 199, endPoint x: 595, endPoint y: 202, distance: 23.5
click at [595, 202] on input "#000000" at bounding box center [579, 202] width 94 height 12
type input "#ffffff"
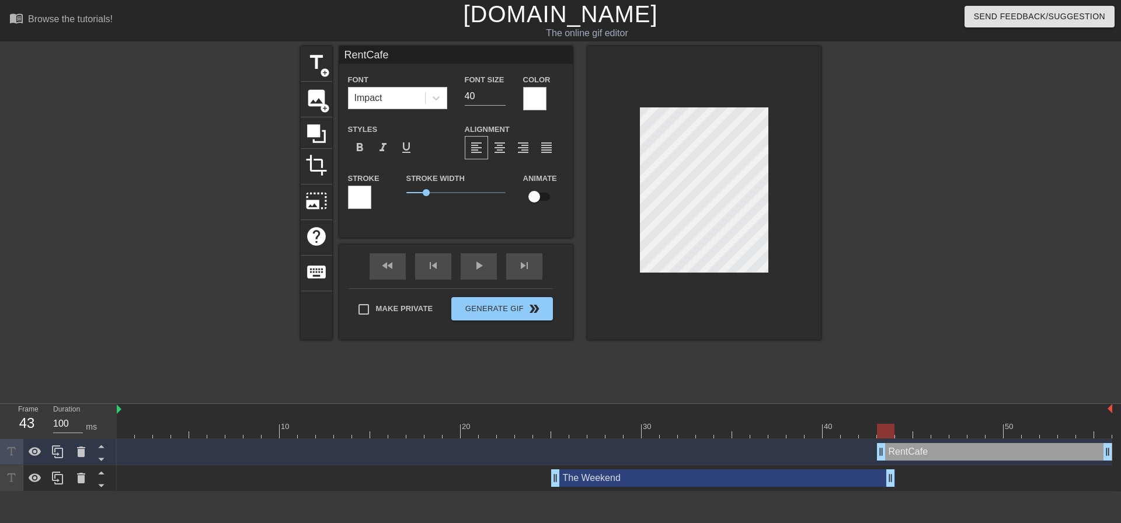
click at [365, 203] on div at bounding box center [359, 197] width 23 height 23
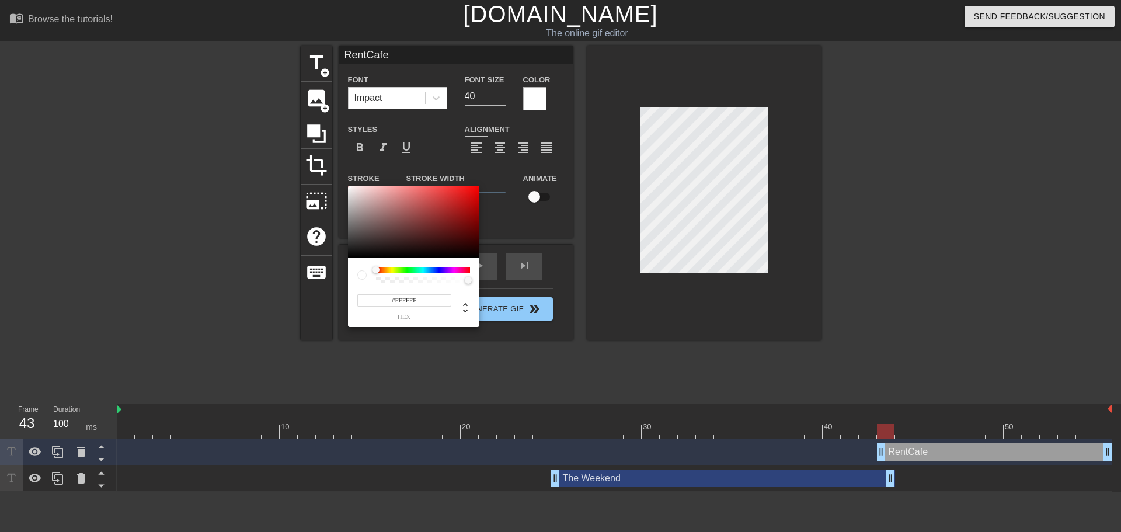
drag, startPoint x: 396, startPoint y: 299, endPoint x: 434, endPoint y: 299, distance: 38.5
click at [434, 299] on input "#FFFFFF" at bounding box center [404, 300] width 94 height 12
type input "#000000"
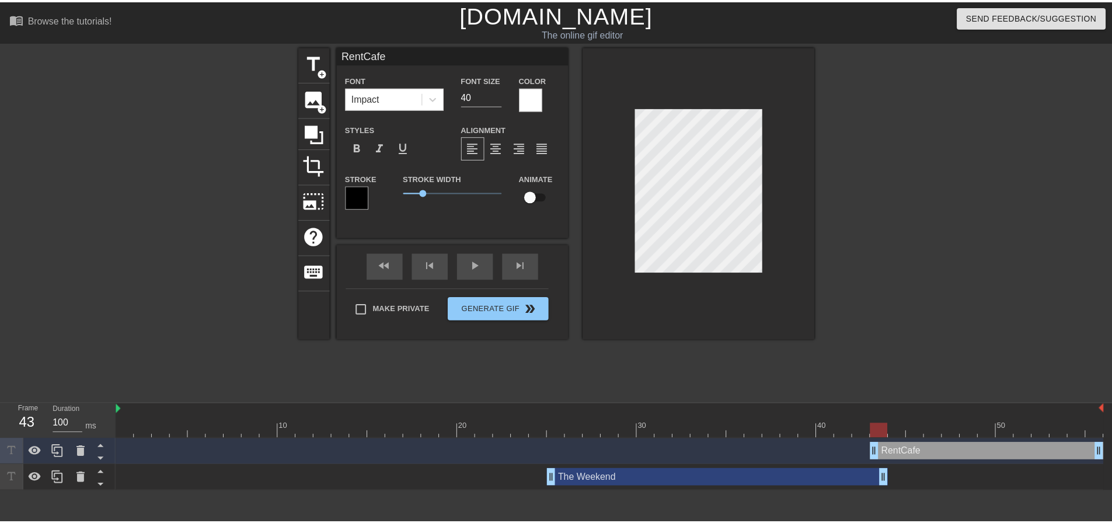
scroll to position [2, 1]
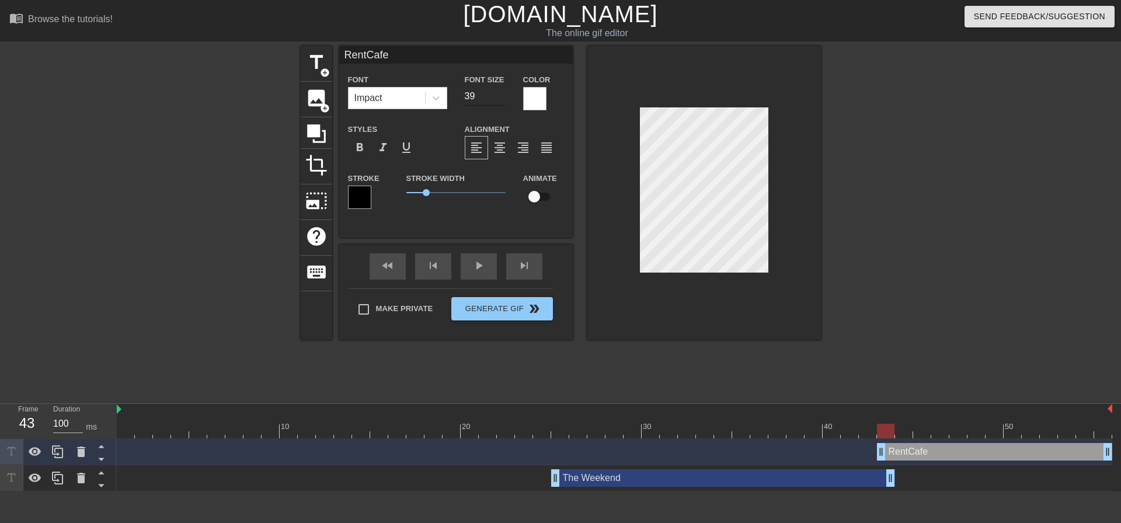
click at [500, 100] on input "39" at bounding box center [485, 96] width 41 height 19
click at [500, 100] on input "38" at bounding box center [485, 96] width 41 height 19
click at [500, 100] on input "37" at bounding box center [485, 96] width 41 height 19
click at [500, 100] on input "36" at bounding box center [485, 96] width 41 height 19
click at [500, 100] on input "35" at bounding box center [485, 96] width 41 height 19
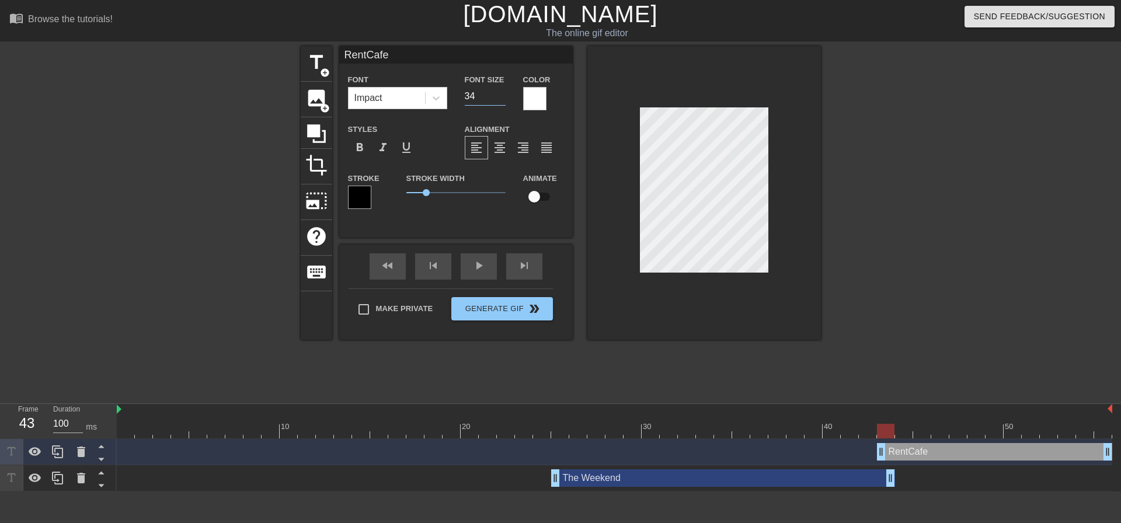
click at [500, 100] on input "34" at bounding box center [485, 96] width 41 height 19
click at [500, 100] on input "33" at bounding box center [485, 96] width 41 height 19
click at [500, 100] on input "32" at bounding box center [485, 96] width 41 height 19
click at [500, 100] on input "31" at bounding box center [485, 96] width 41 height 19
type input "30"
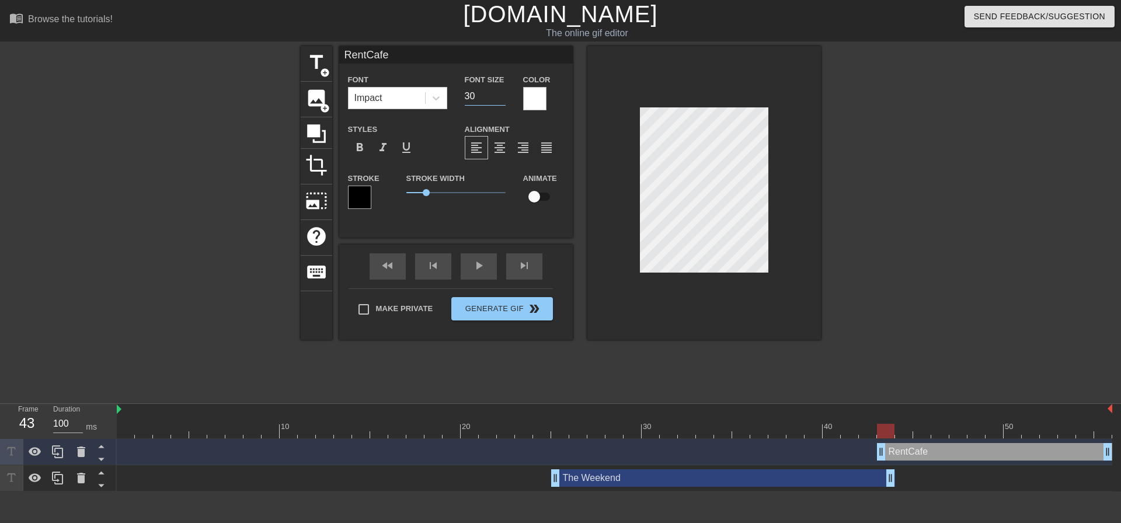
click at [500, 100] on input "30" at bounding box center [485, 96] width 41 height 19
click at [866, 201] on div at bounding box center [922, 221] width 175 height 350
drag, startPoint x: 882, startPoint y: 444, endPoint x: 893, endPoint y: 445, distance: 10.5
click at [893, 445] on div "RentCafe drag_handle drag_handle" at bounding box center [614, 452] width 995 height 18
drag, startPoint x: 891, startPoint y: 478, endPoint x: 899, endPoint y: 478, distance: 8.2
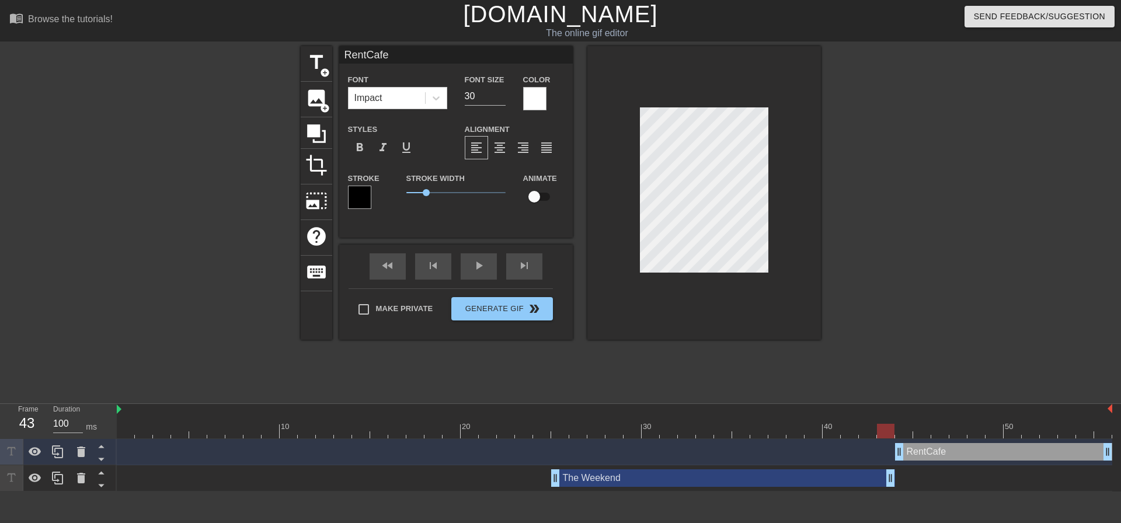
click at [899, 478] on div "The Weekend drag_handle drag_handle" at bounding box center [614, 478] width 995 height 18
drag, startPoint x: 889, startPoint y: 480, endPoint x: 967, endPoint y: 485, distance: 78.4
click at [967, 485] on div "The Weekend drag_handle drag_handle" at bounding box center [614, 478] width 995 height 18
click at [500, 480] on div "The Weekend drag_handle drag_handle" at bounding box center [614, 478] width 995 height 18
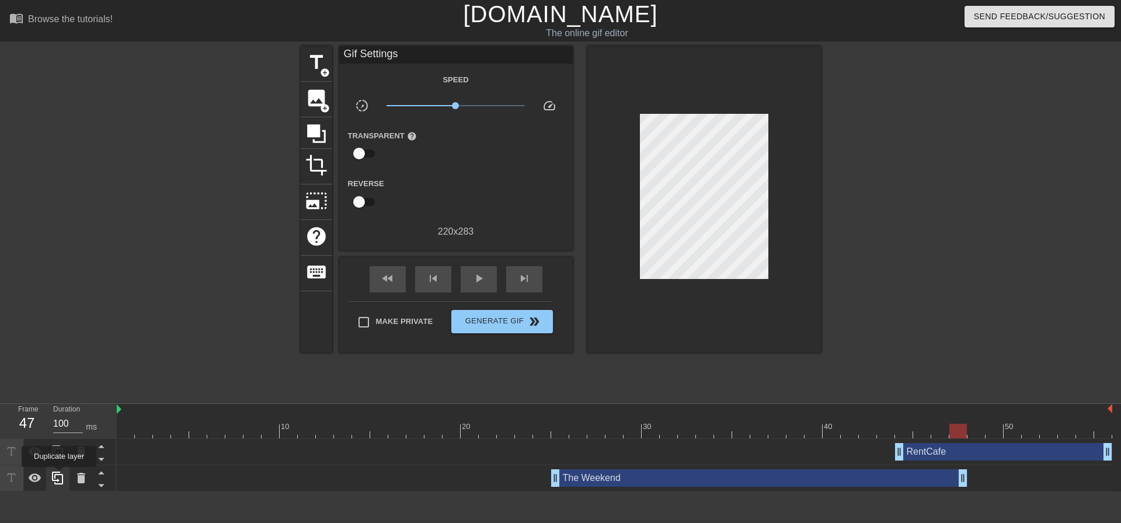
click at [57, 477] on icon at bounding box center [58, 478] width 14 height 14
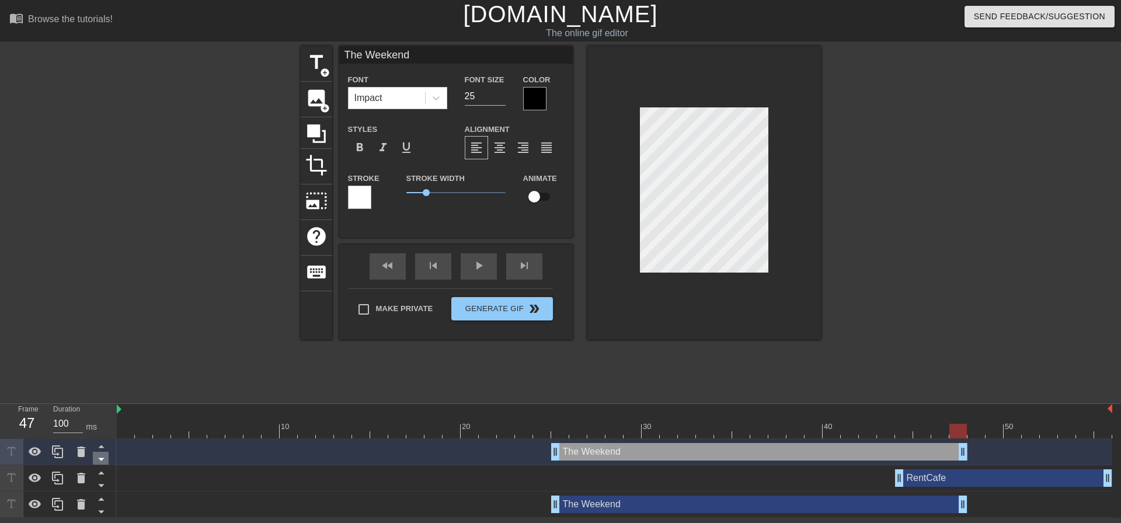
click at [100, 458] on icon at bounding box center [101, 459] width 15 height 15
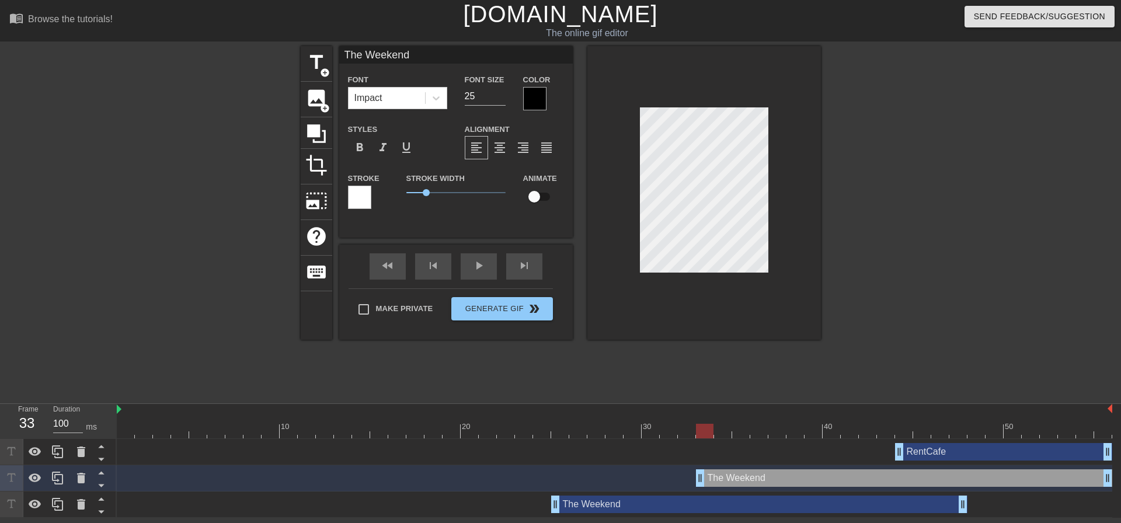
drag, startPoint x: 569, startPoint y: 476, endPoint x: 876, endPoint y: 476, distance: 307.1
click at [876, 476] on div "The Weekend drag_handle drag_handle" at bounding box center [904, 478] width 416 height 18
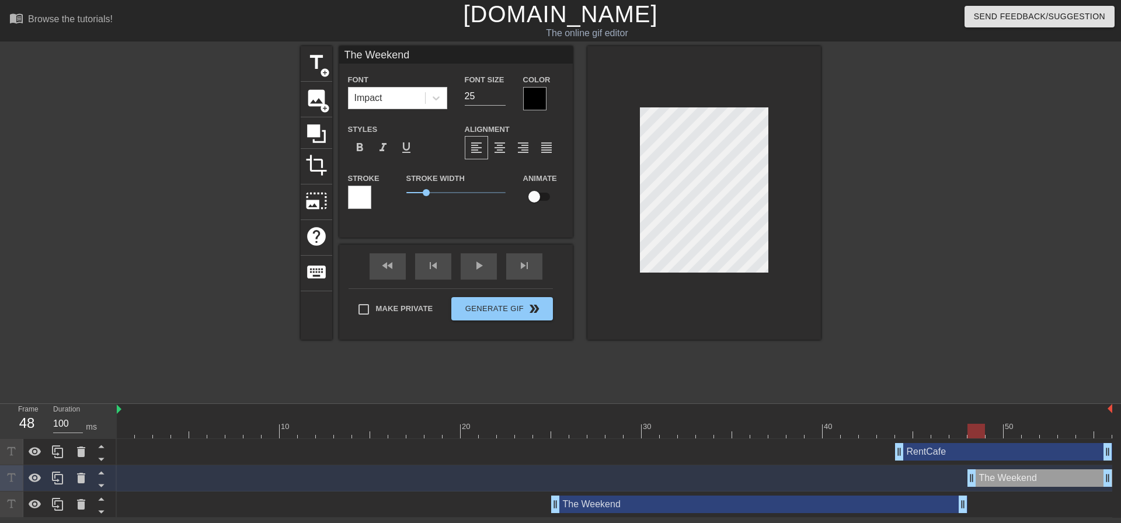
drag, startPoint x: 701, startPoint y: 480, endPoint x: 956, endPoint y: 489, distance: 254.7
click at [967, 493] on div "RentCafe drag_handle drag_handle The Weekend drag_handle drag_handle The Weeken…" at bounding box center [619, 478] width 1004 height 79
drag, startPoint x: 1104, startPoint y: 480, endPoint x: 991, endPoint y: 475, distance: 113.9
click at [61, 474] on icon at bounding box center [58, 478] width 14 height 14
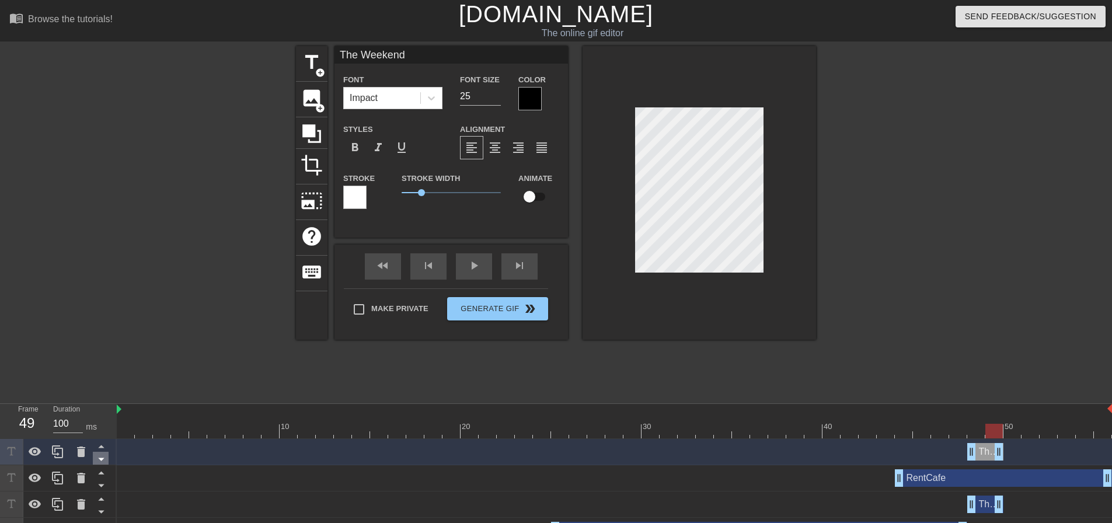
click at [100, 458] on icon at bounding box center [101, 459] width 15 height 15
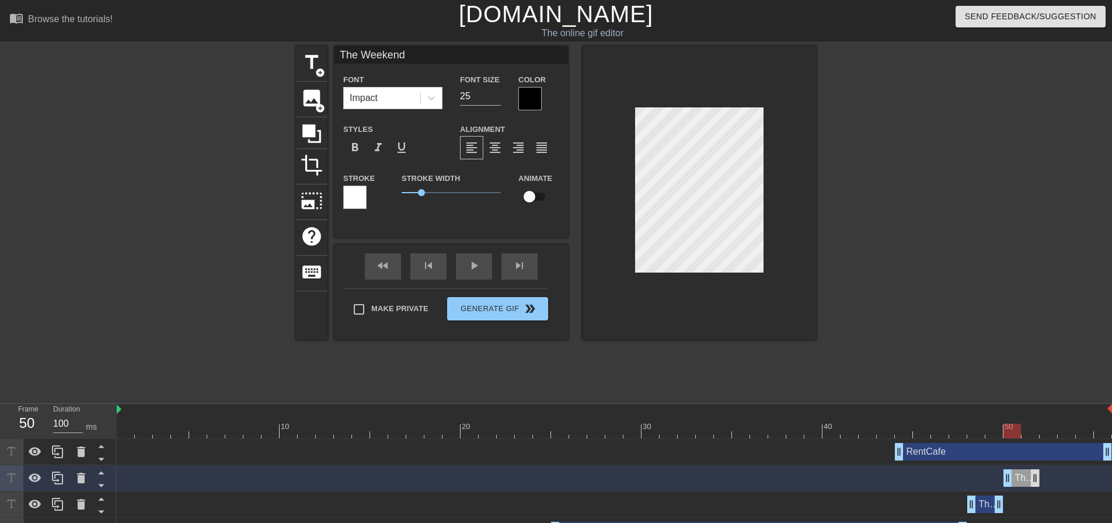
drag, startPoint x: 985, startPoint y: 477, endPoint x: 1013, endPoint y: 475, distance: 27.5
click at [1013, 475] on div "The Weekend drag_handle drag_handle" at bounding box center [1021, 478] width 36 height 18
click at [55, 474] on icon at bounding box center [58, 478] width 14 height 14
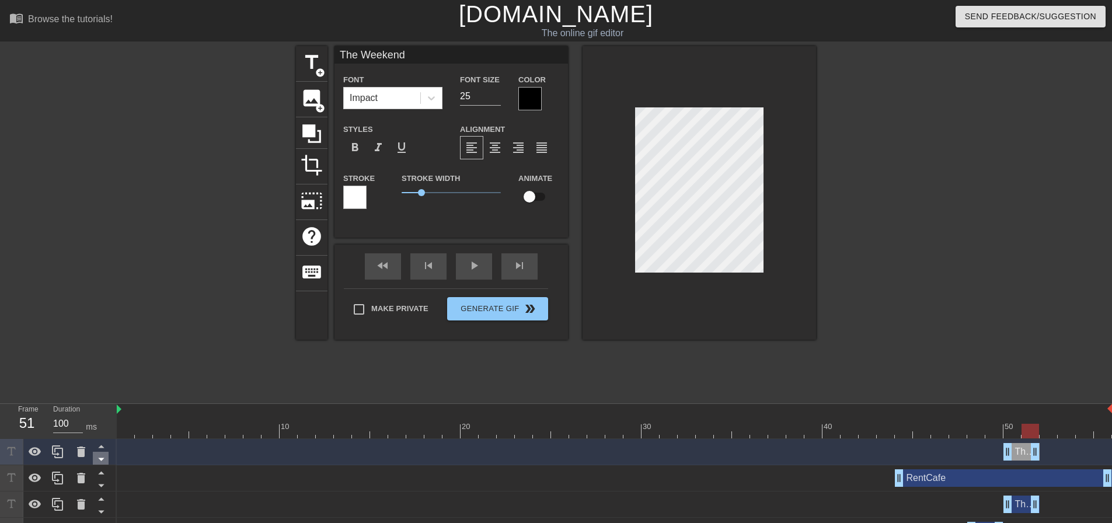
click at [102, 459] on icon at bounding box center [101, 459] width 6 height 3
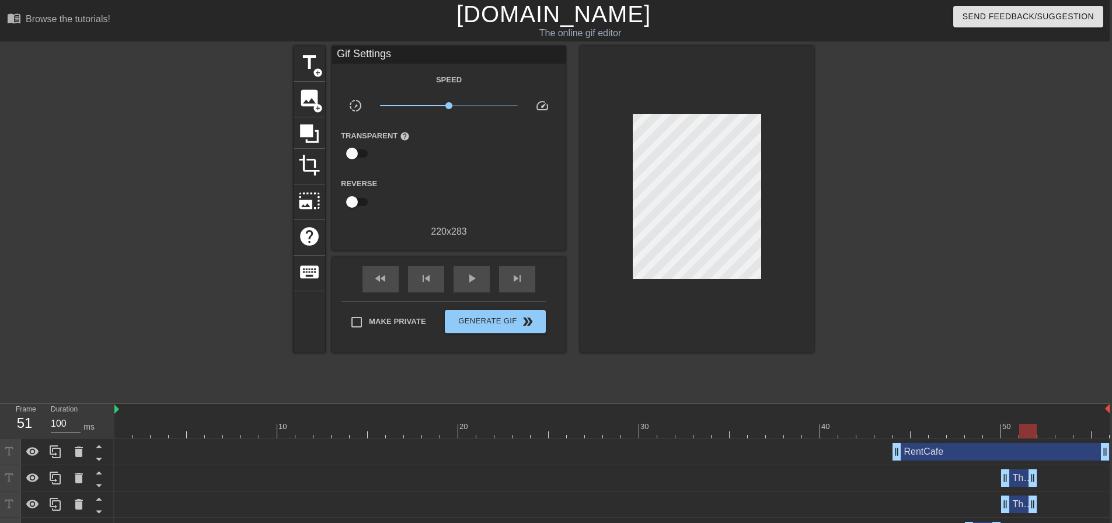
scroll to position [0, 9]
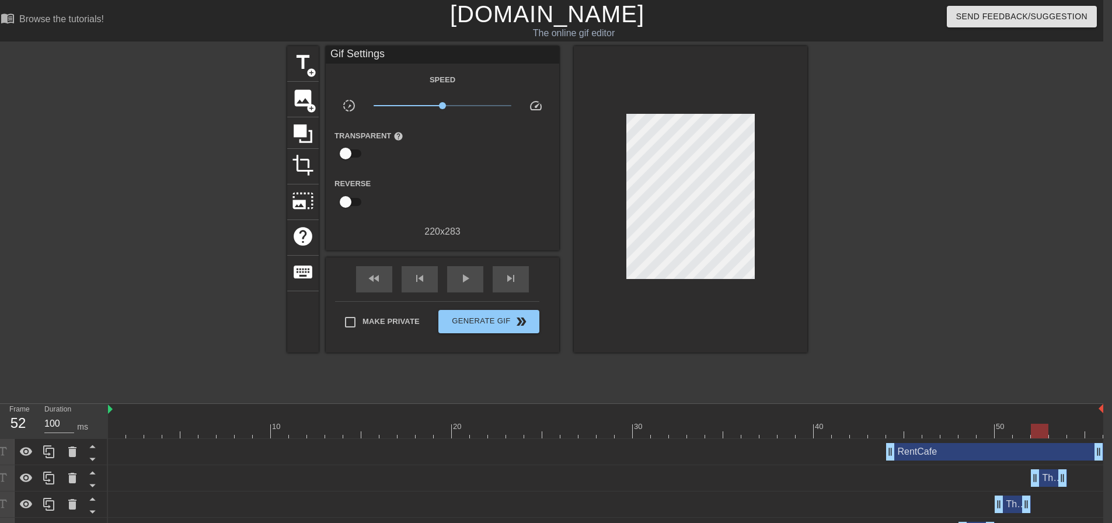
drag, startPoint x: 1008, startPoint y: 478, endPoint x: 1041, endPoint y: 476, distance: 33.4
click at [1041, 476] on div "The Weekend drag_handle drag_handle" at bounding box center [1049, 478] width 36 height 18
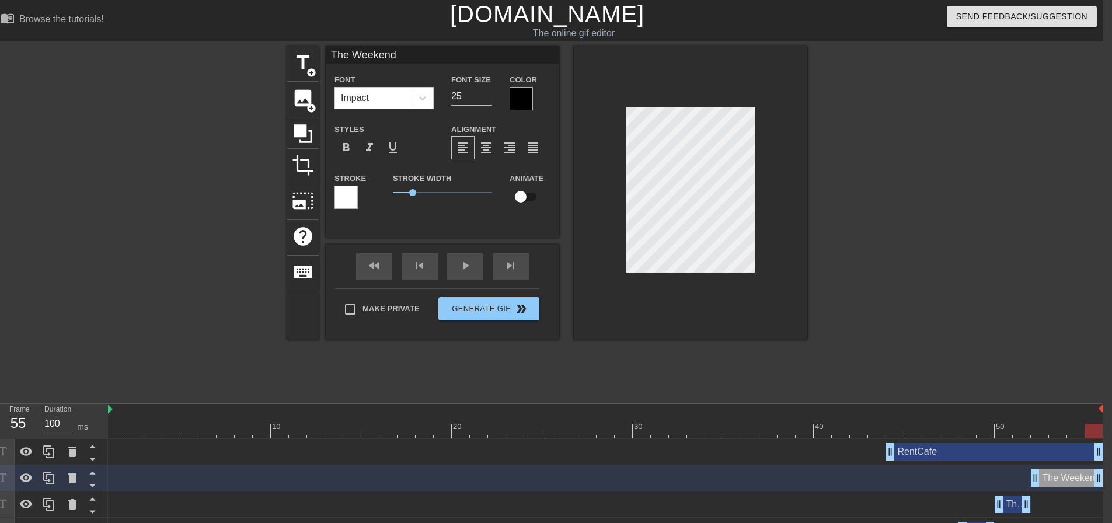
drag, startPoint x: 1062, startPoint y: 478, endPoint x: 1108, endPoint y: 473, distance: 45.7
click at [1103, 473] on div "RentCafe drag_handle drag_handle The Weekend drag_handle drag_handle The Weeken…" at bounding box center [605, 504] width 995 height 131
click at [937, 454] on div "RentCafe drag_handle drag_handle" at bounding box center [994, 452] width 217 height 18
type input "RentCafe"
type input "30"
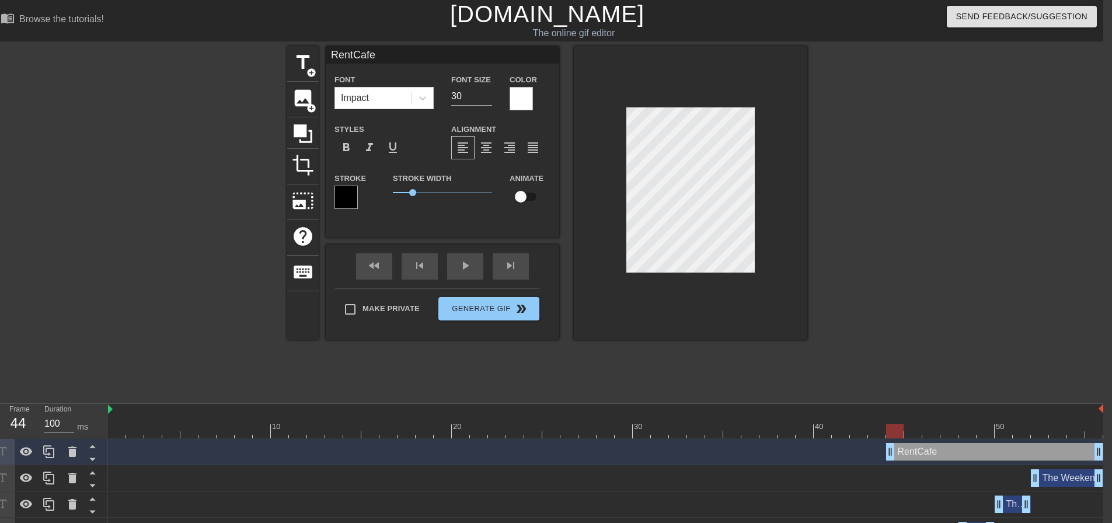
click at [893, 428] on div at bounding box center [605, 431] width 995 height 15
click at [914, 431] on div at bounding box center [605, 431] width 995 height 15
drag, startPoint x: 1099, startPoint y: 451, endPoint x: 908, endPoint y: 451, distance: 190.9
click at [908, 451] on div "RentCafe drag_handle drag_handle" at bounding box center [605, 452] width 995 height 18
drag, startPoint x: 902, startPoint y: 453, endPoint x: 913, endPoint y: 453, distance: 11.1
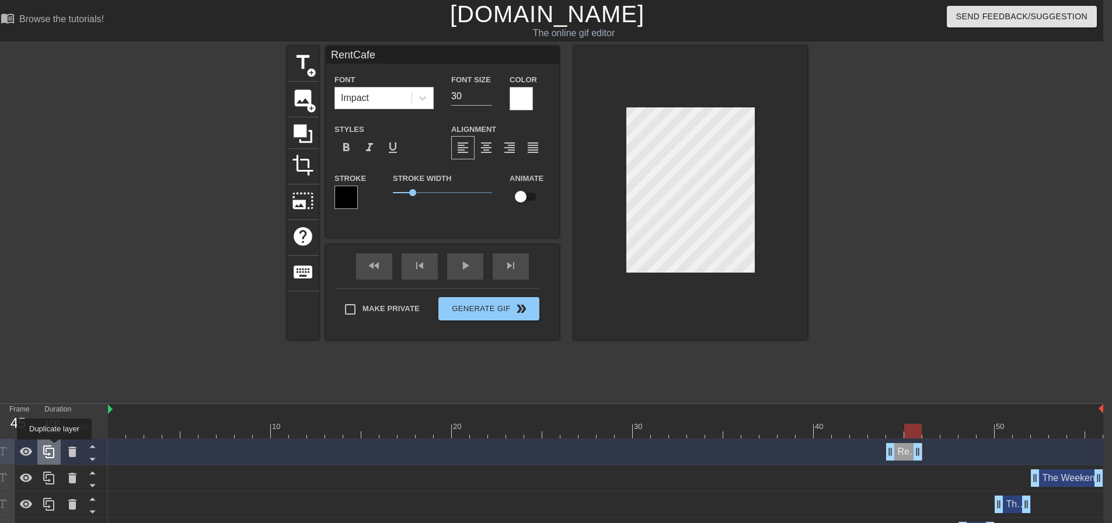
click at [54, 448] on icon at bounding box center [49, 452] width 14 height 14
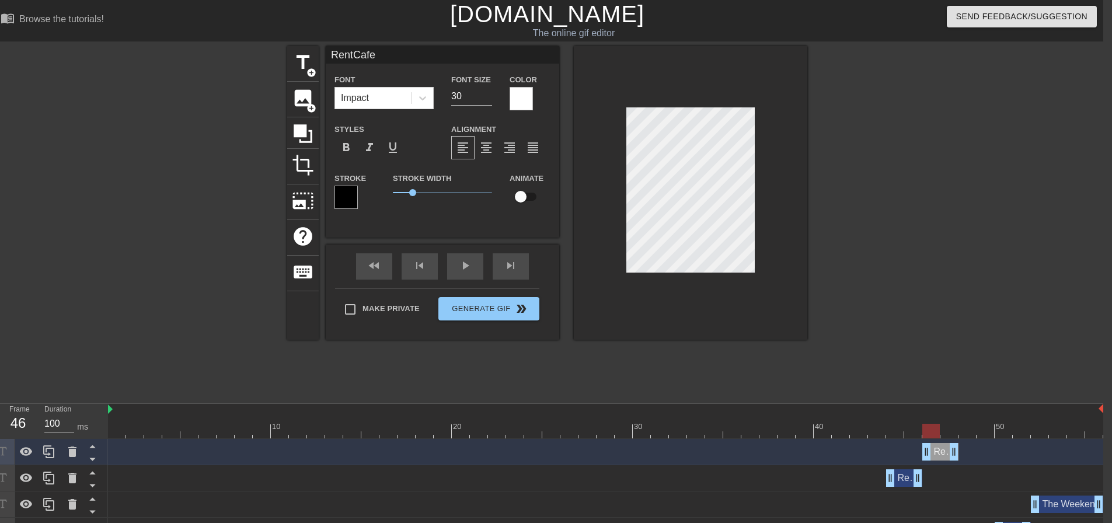
drag, startPoint x: 907, startPoint y: 453, endPoint x: 935, endPoint y: 453, distance: 28.0
click at [935, 453] on div "RentCafe drag_handle drag_handle" at bounding box center [940, 452] width 36 height 18
click at [946, 435] on div at bounding box center [605, 431] width 995 height 15
drag, startPoint x: 955, startPoint y: 451, endPoint x: 971, endPoint y: 451, distance: 15.8
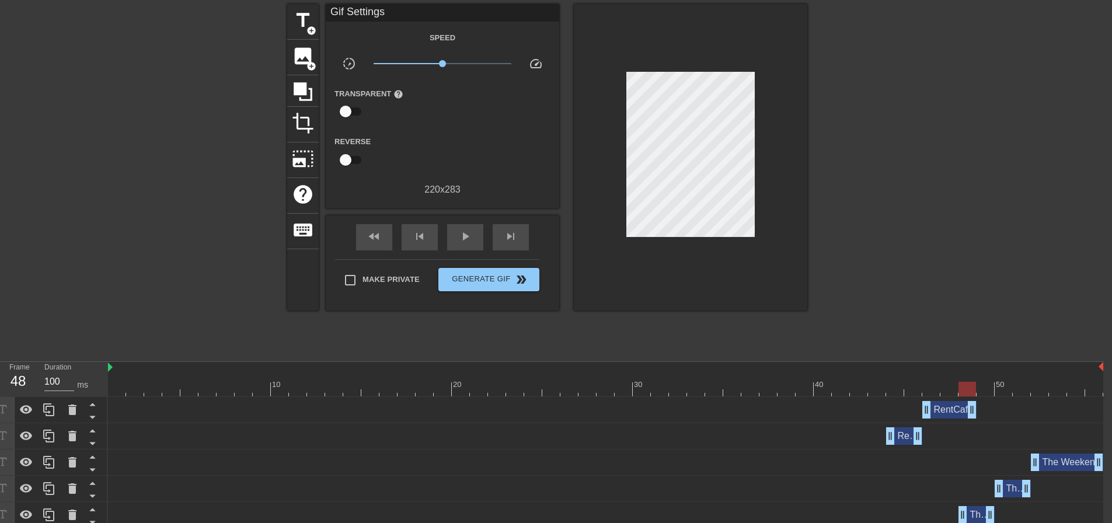
scroll to position [44, 9]
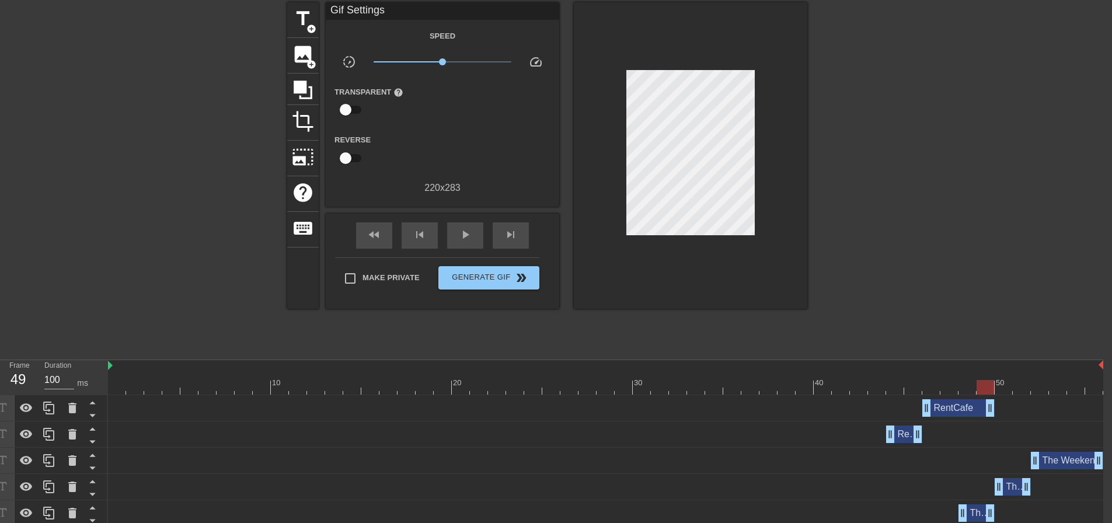
drag, startPoint x: 974, startPoint y: 406, endPoint x: 987, endPoint y: 407, distance: 13.4
drag, startPoint x: 987, startPoint y: 407, endPoint x: 1095, endPoint y: 411, distance: 108.1
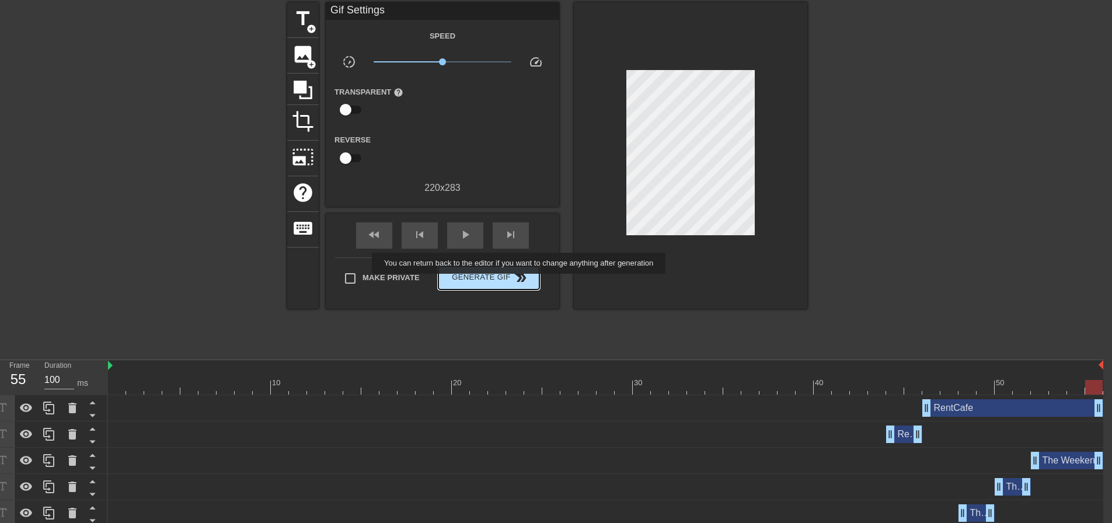
click at [520, 282] on span "double_arrow" at bounding box center [521, 278] width 14 height 14
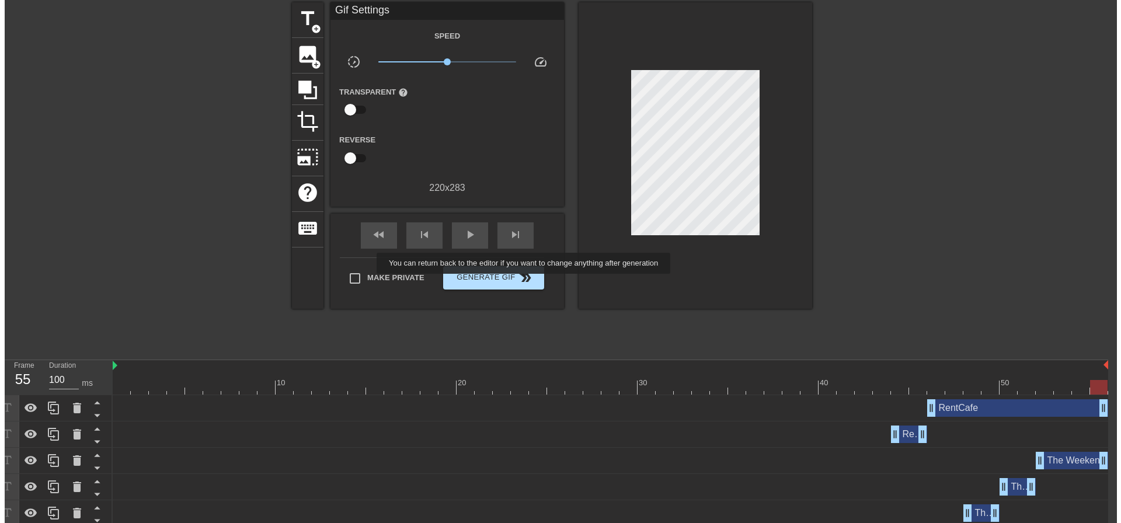
scroll to position [0, 9]
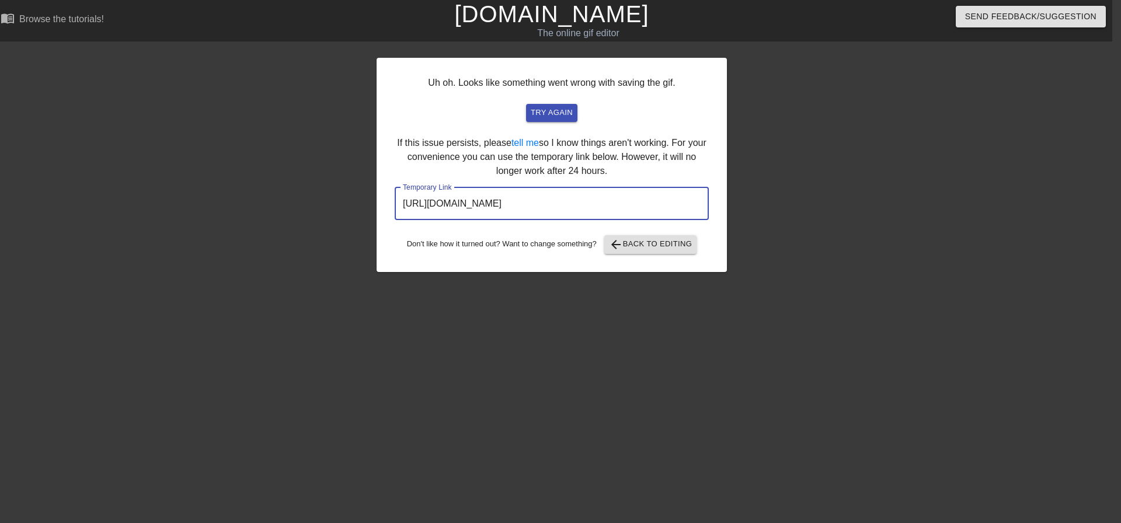
drag, startPoint x: 665, startPoint y: 206, endPoint x: 378, endPoint y: 197, distance: 287.4
click at [378, 197] on div "Uh oh. Looks like something went wrong with saving the gif. try again If this i…" at bounding box center [552, 165] width 350 height 214
